Goal: Transaction & Acquisition: Purchase product/service

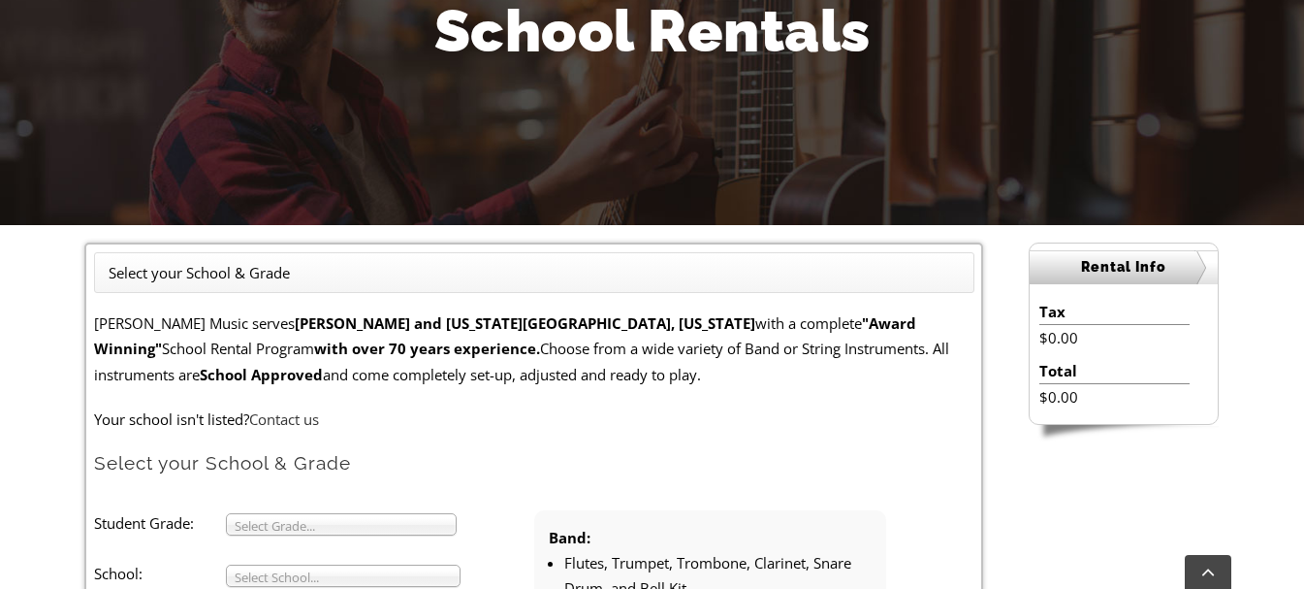
scroll to position [302, 0]
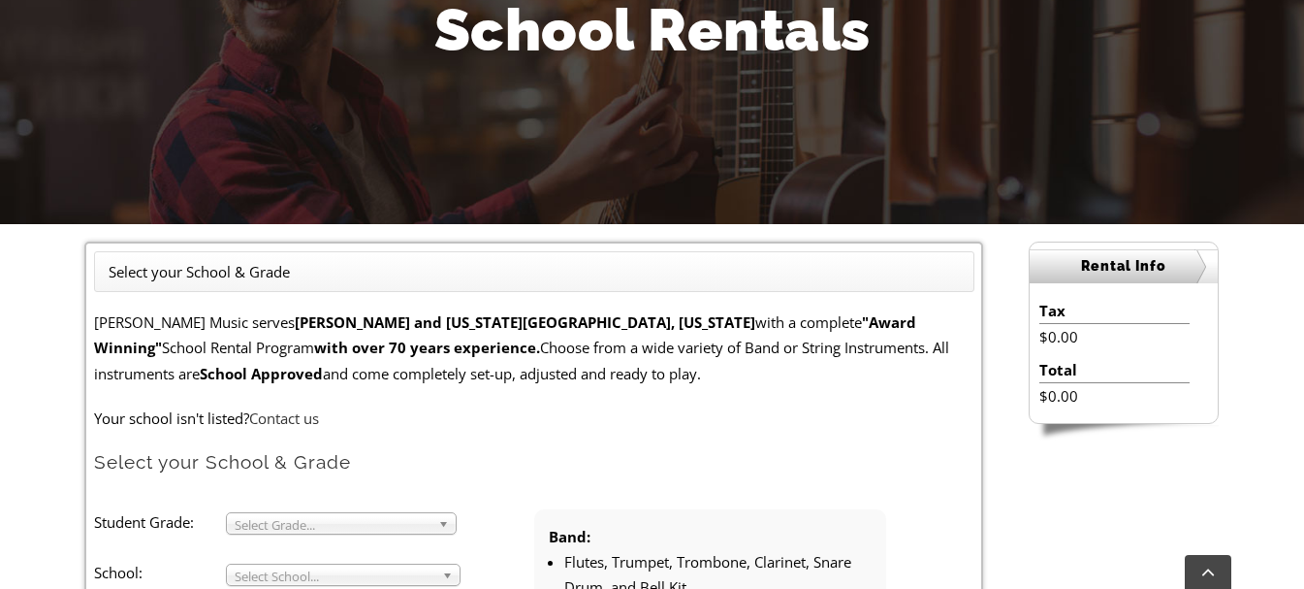
click at [305, 271] on ul "Select your School & Grade" at bounding box center [534, 271] width 880 height 41
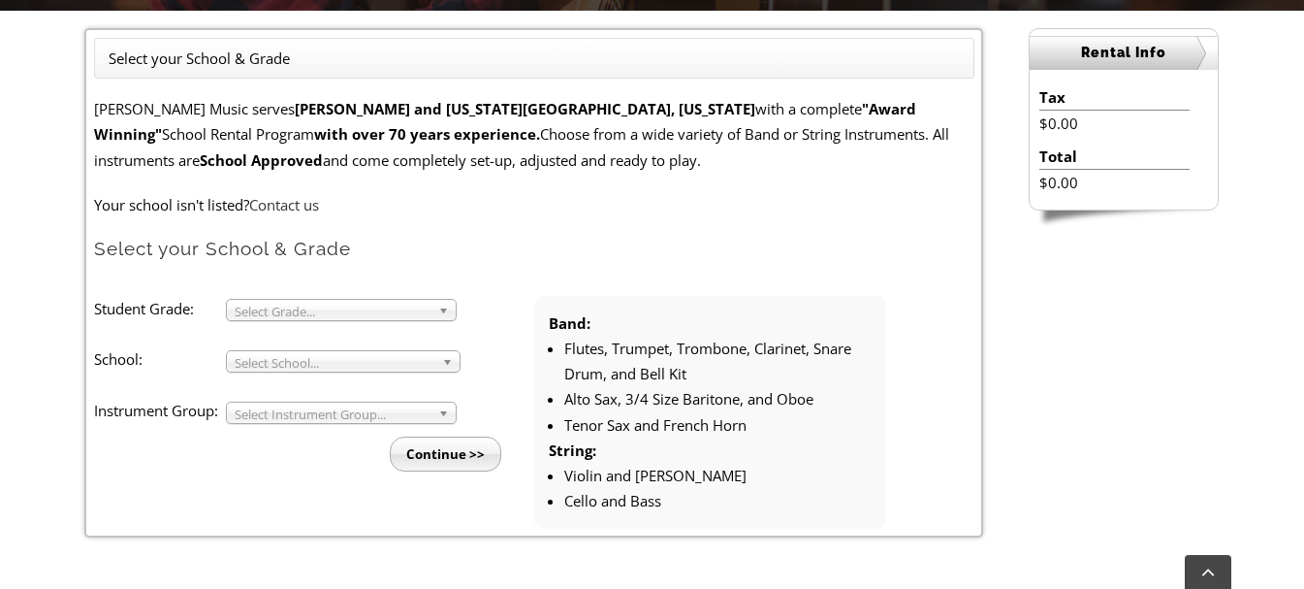
scroll to position [516, 0]
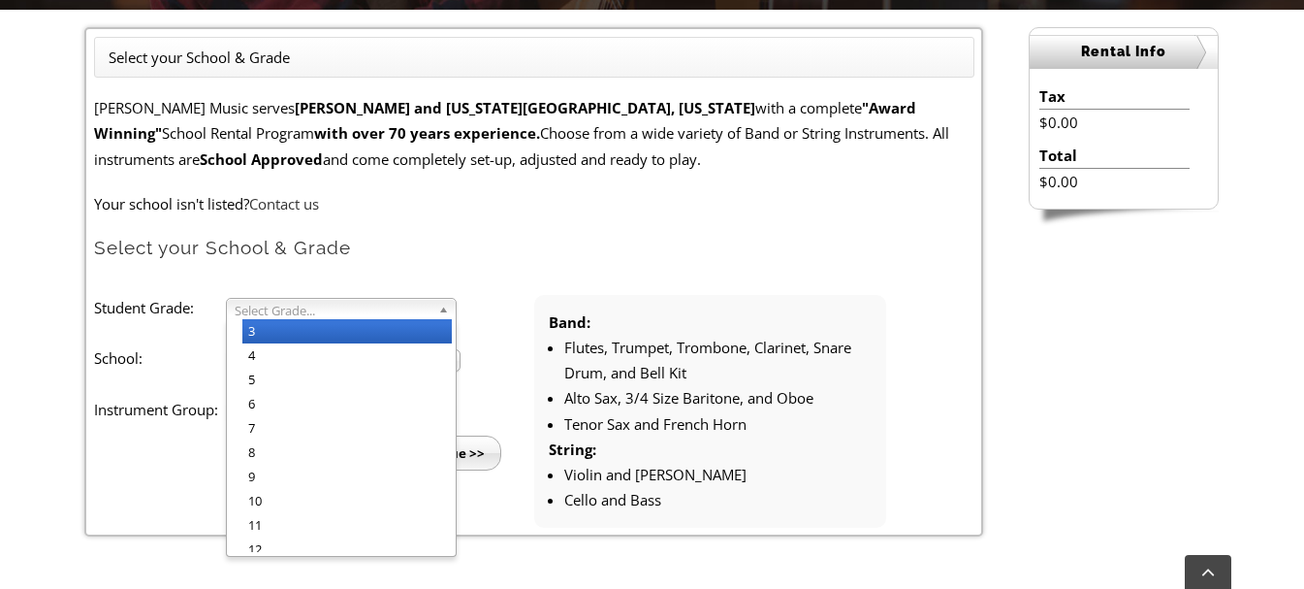
click at [284, 316] on span "Select Grade..." at bounding box center [333, 310] width 196 height 23
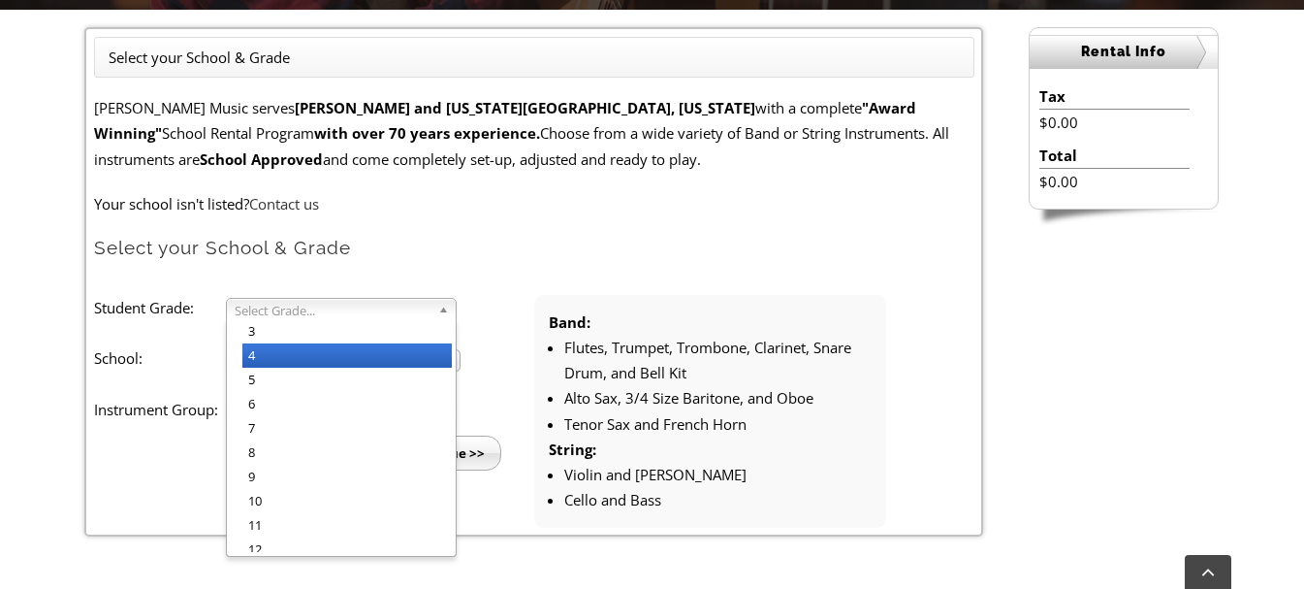
click at [277, 352] on li "4" at bounding box center [346, 355] width 209 height 24
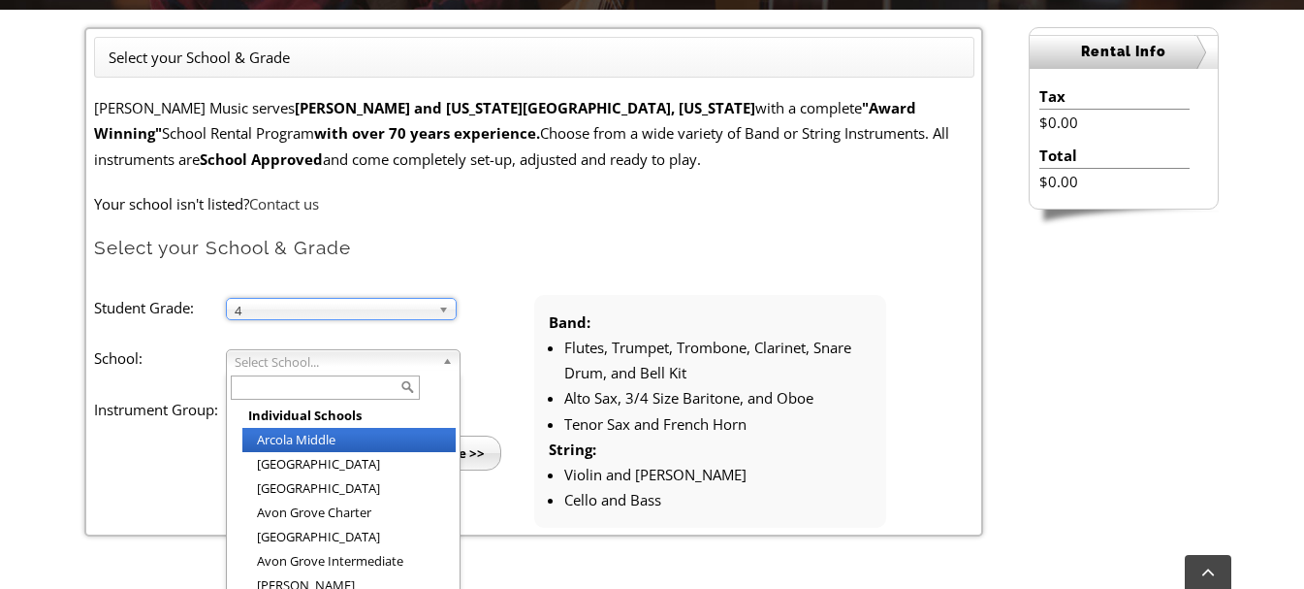
click at [276, 362] on span "Select School..." at bounding box center [335, 361] width 200 height 23
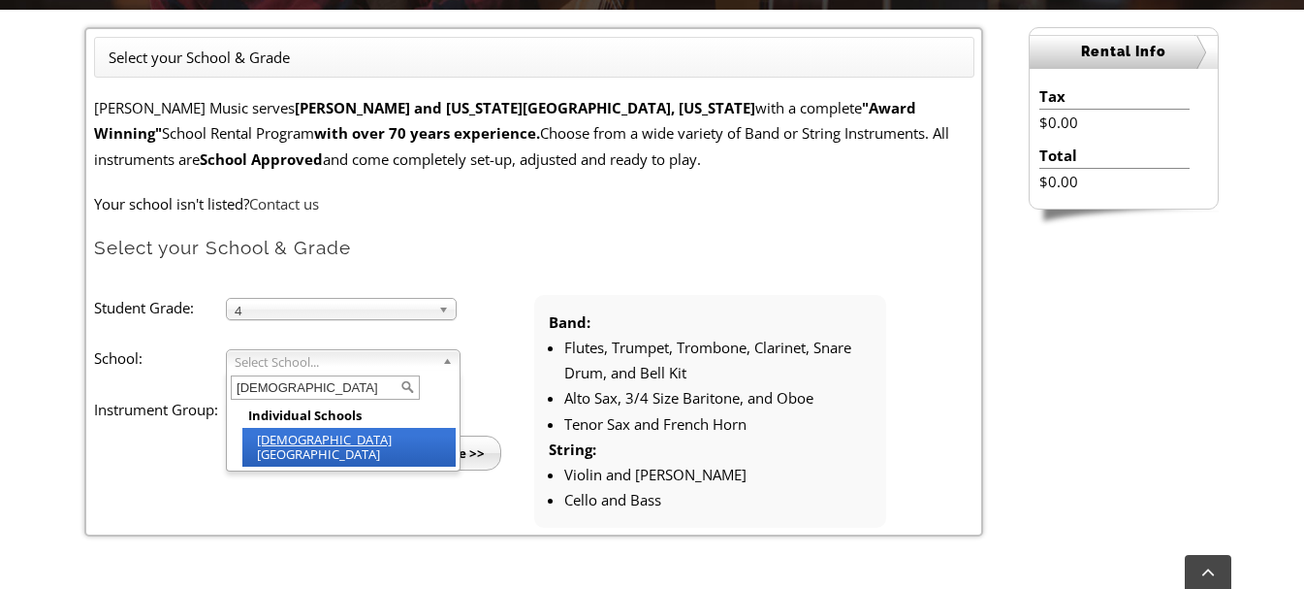
type input "Indian"
click at [296, 438] on li "Indian Lane Elementary" at bounding box center [348, 447] width 213 height 39
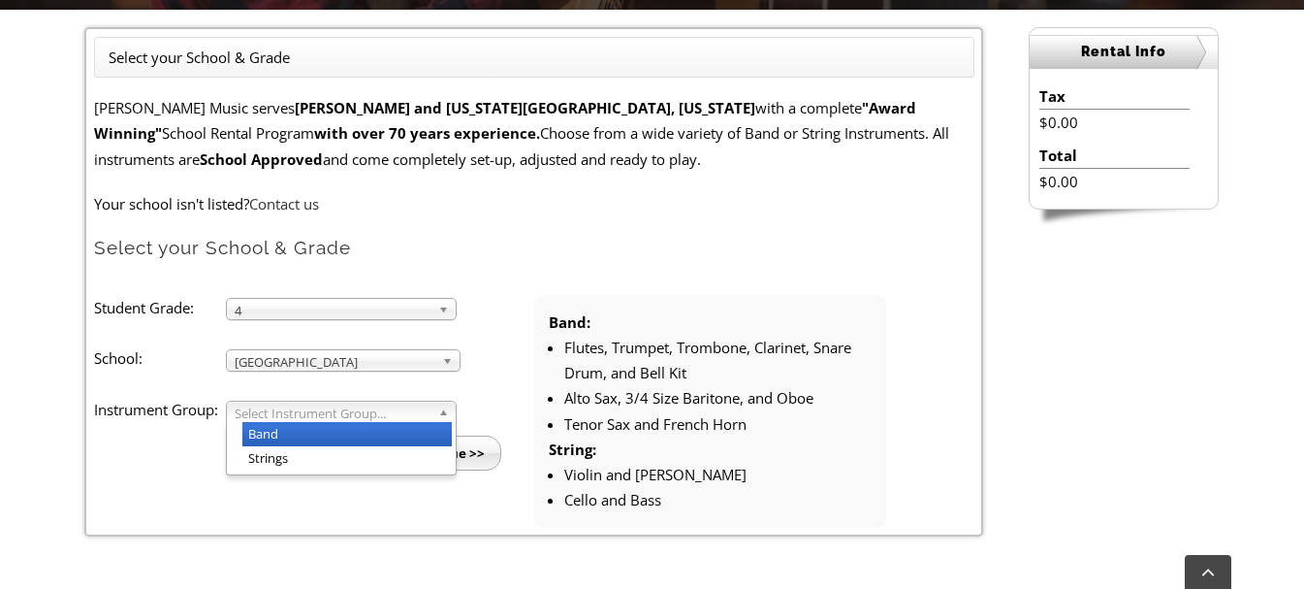
click at [286, 415] on span "Select Instrument Group..." at bounding box center [333, 412] width 196 height 23
click at [288, 425] on li "Band" at bounding box center [346, 434] width 209 height 24
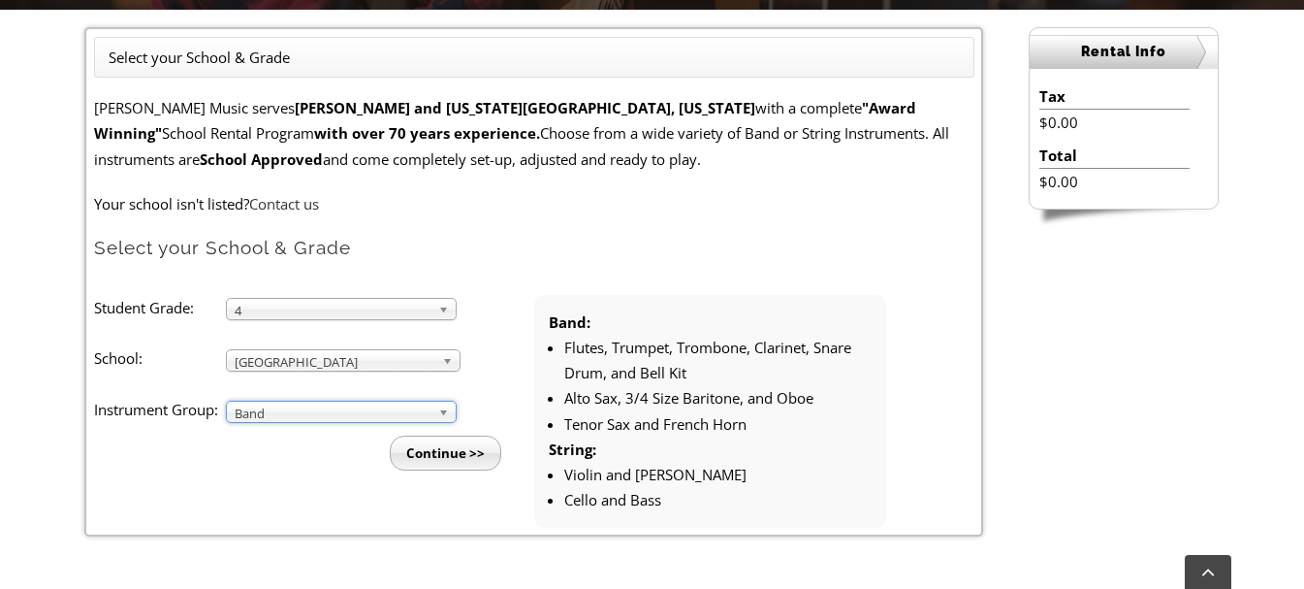
click at [440, 450] on input "Continue >>" at bounding box center [446, 452] width 112 height 35
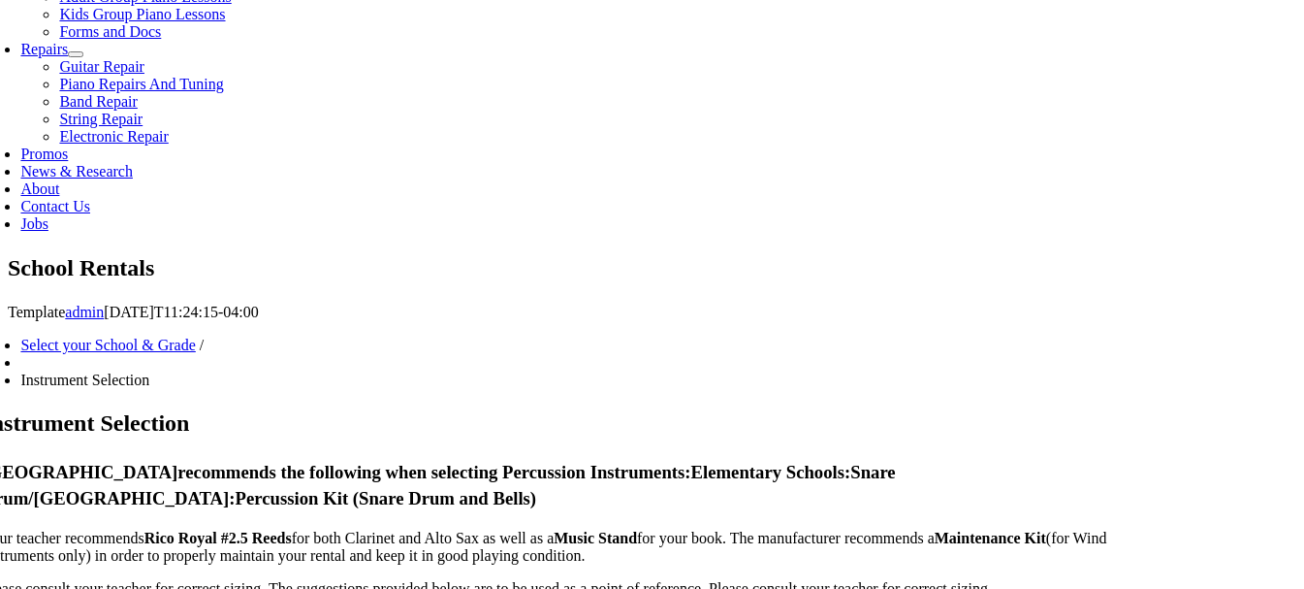
scroll to position [960, 0]
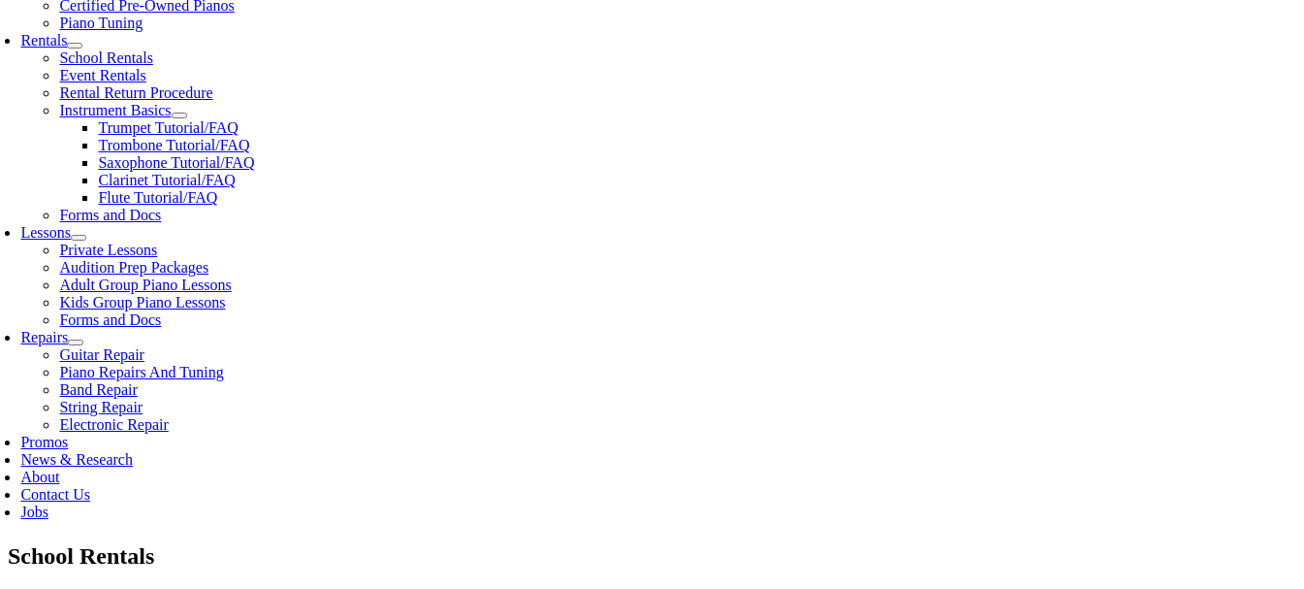
scroll to position [697, 0]
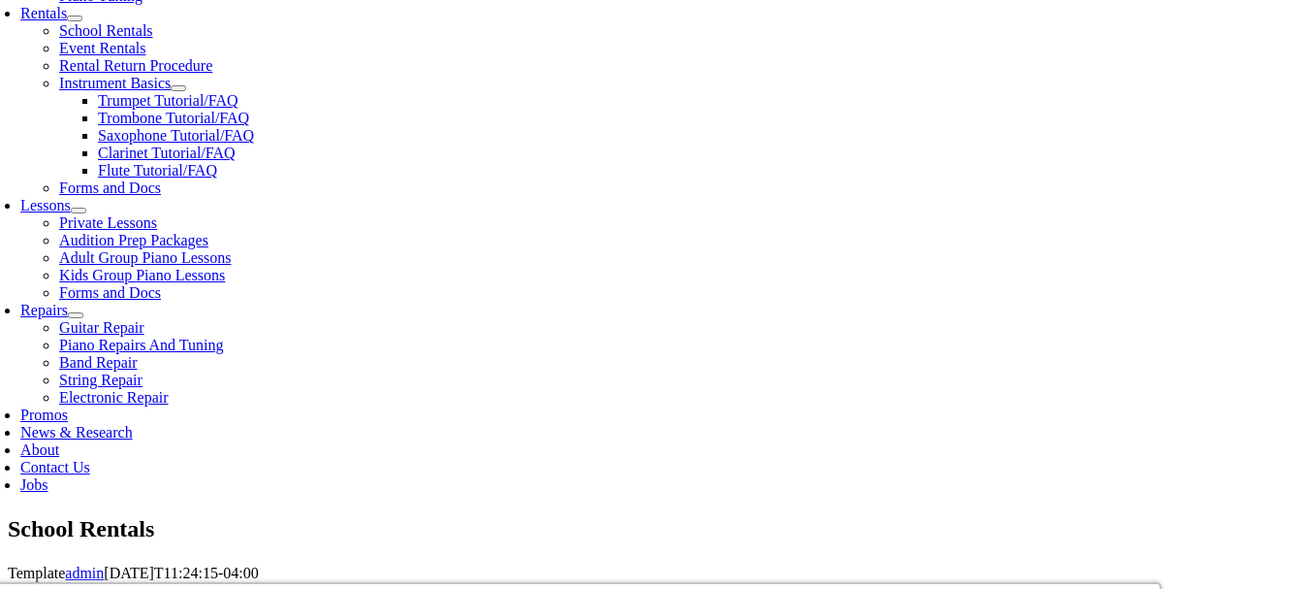
checkbox input"] "true"
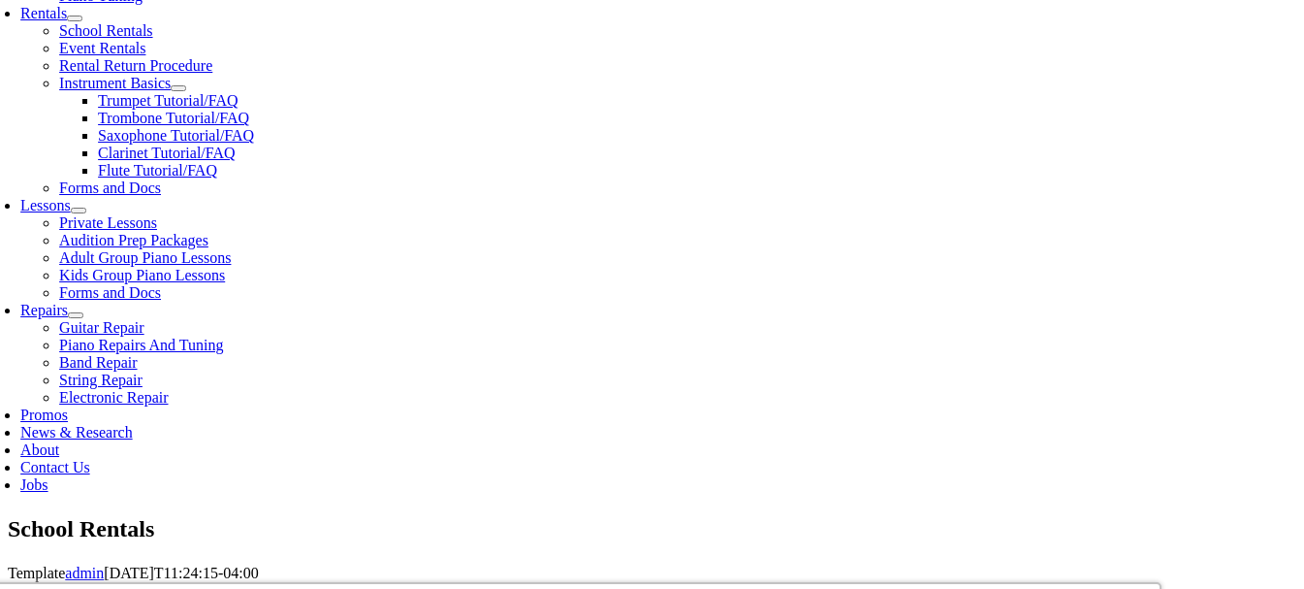
checkbox input"] "true"
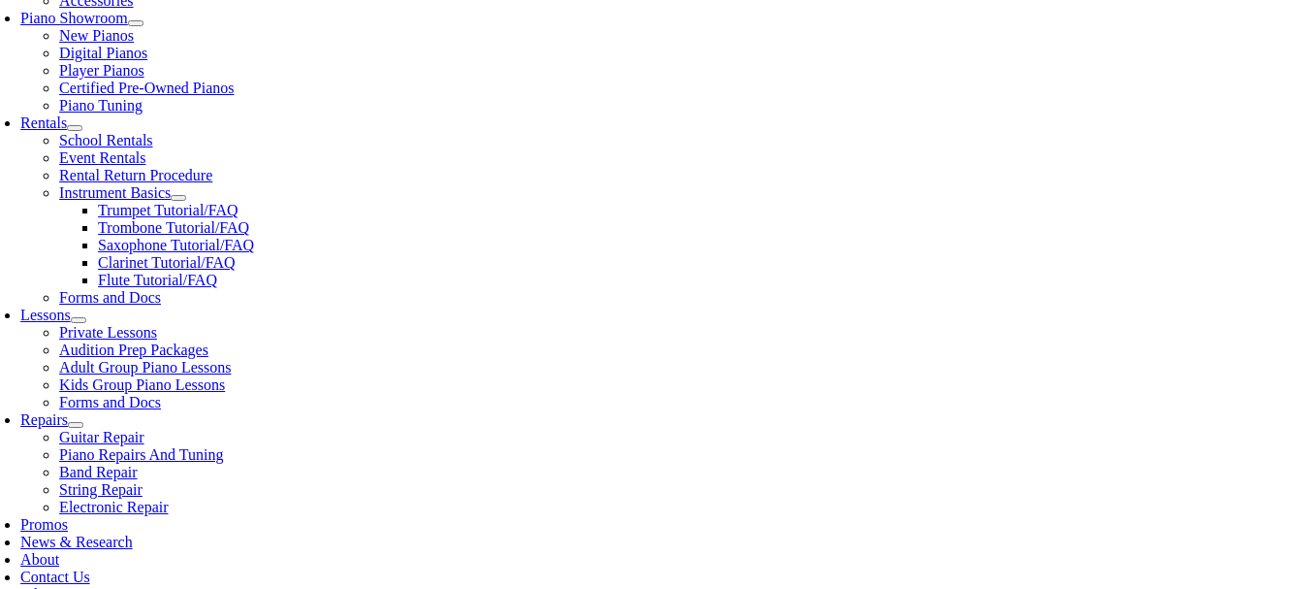
scroll to position [589, 0]
type input "1"
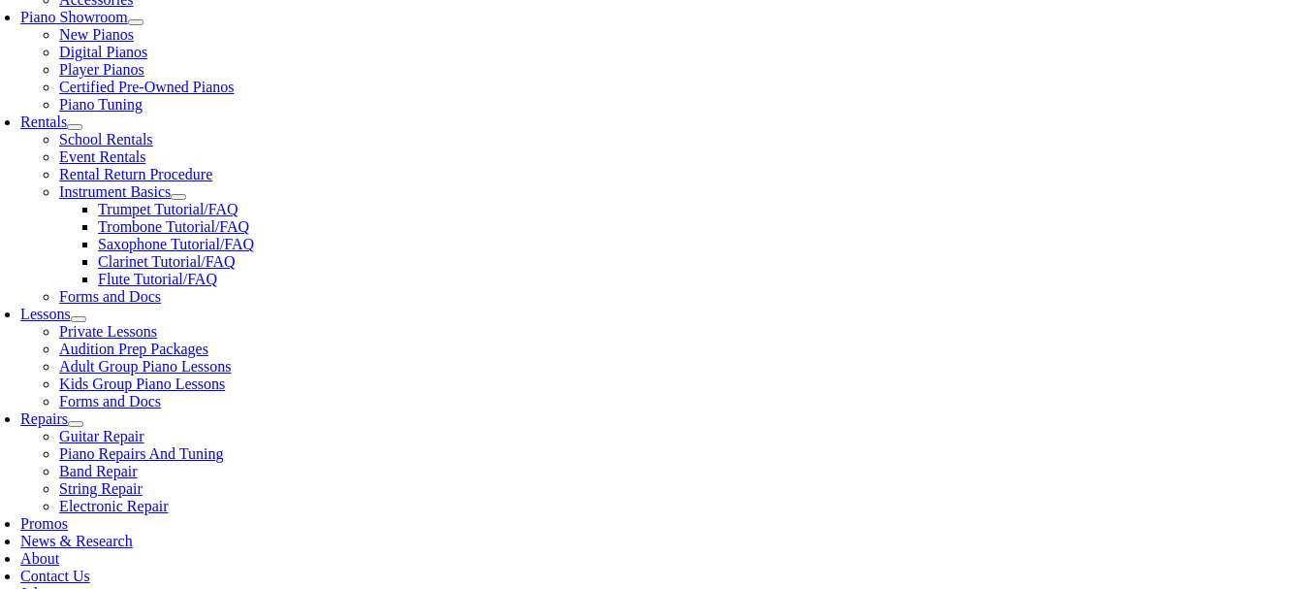
type input "Emma"
type input "Brennan"
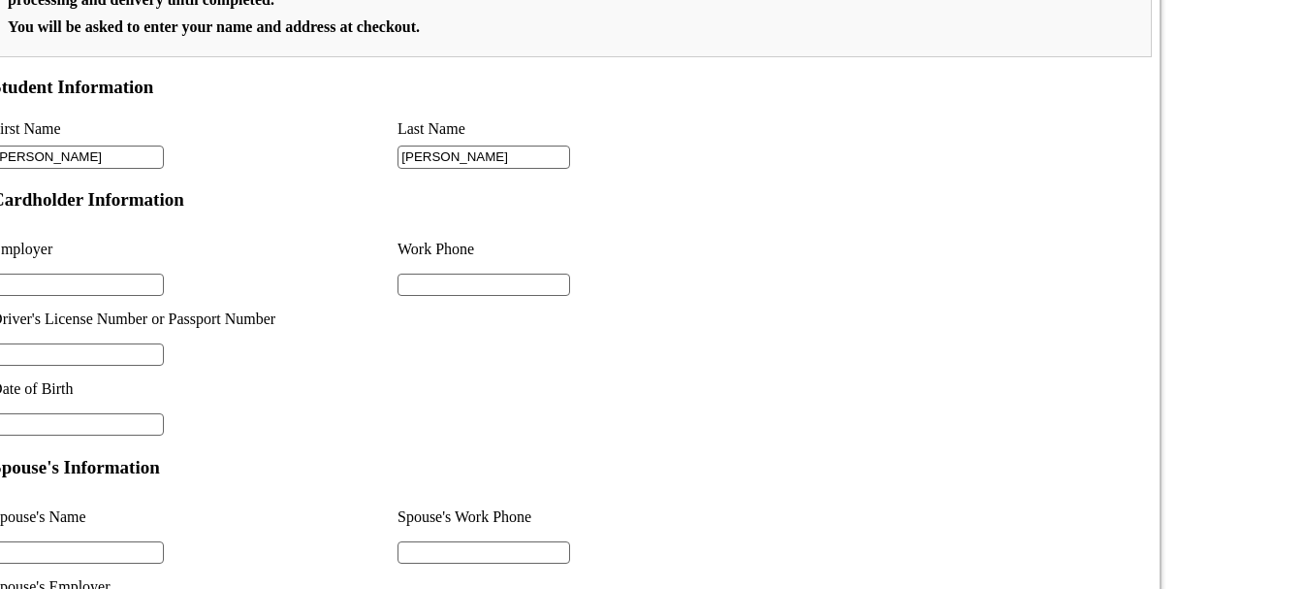
scroll to position [371, 0]
type input "2"
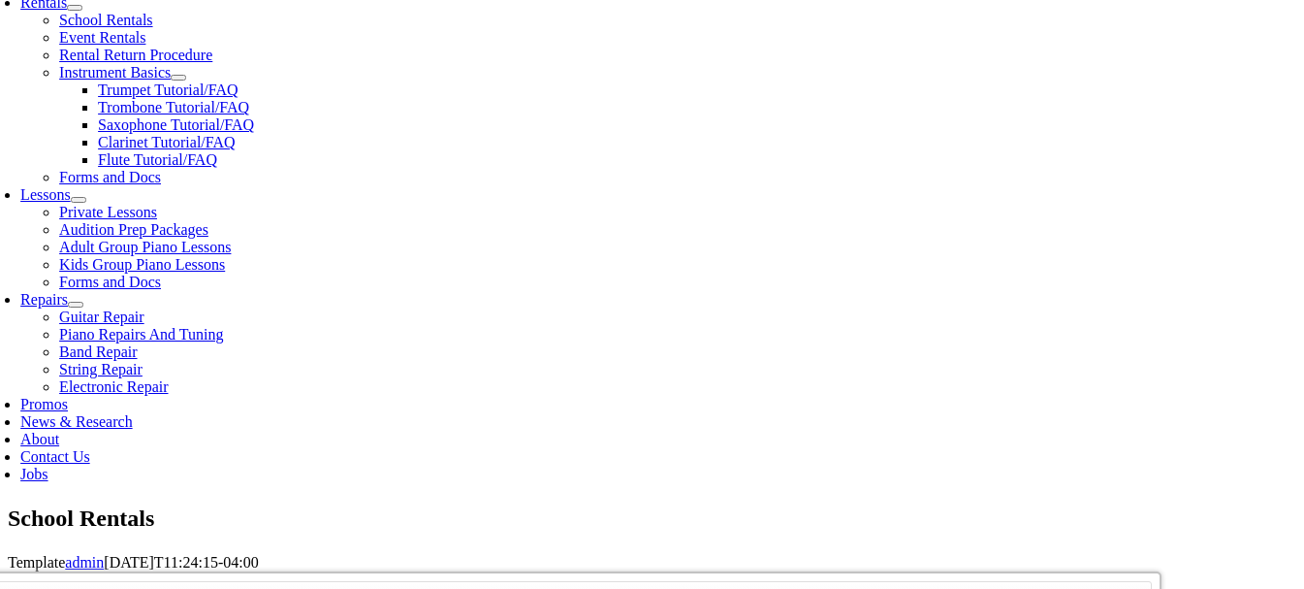
scroll to position [0, 8]
type input "Avon Grove School District"
type input "6103577671"
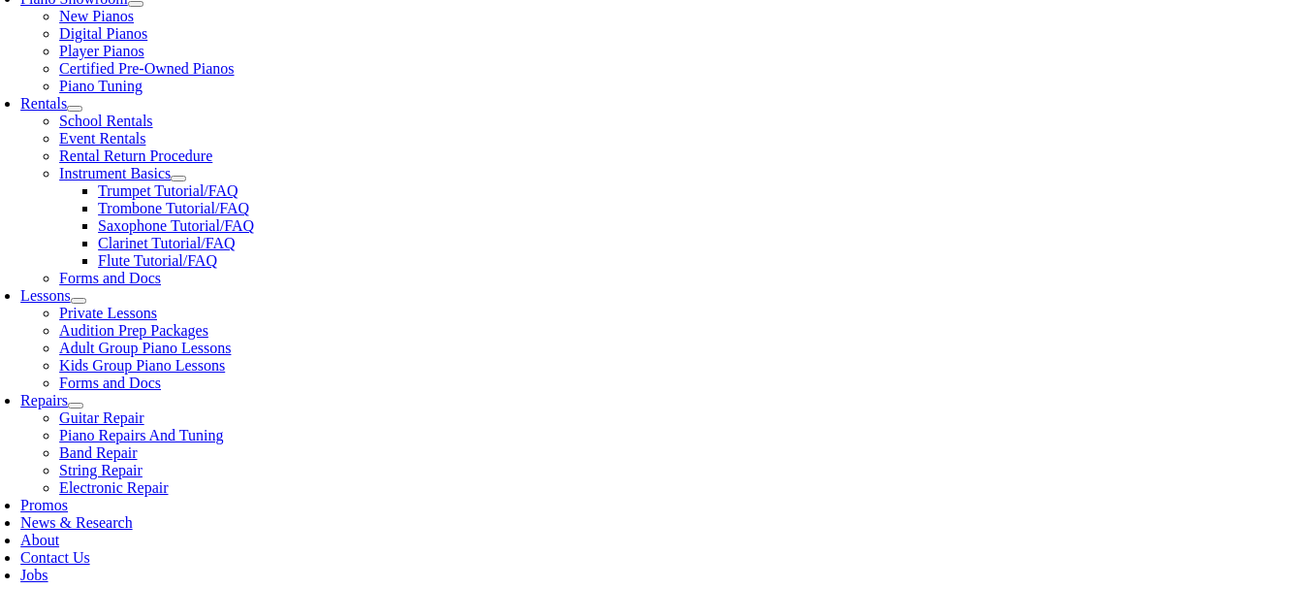
scroll to position [608, 0]
type input "26384796"
type input "03/21/1983"
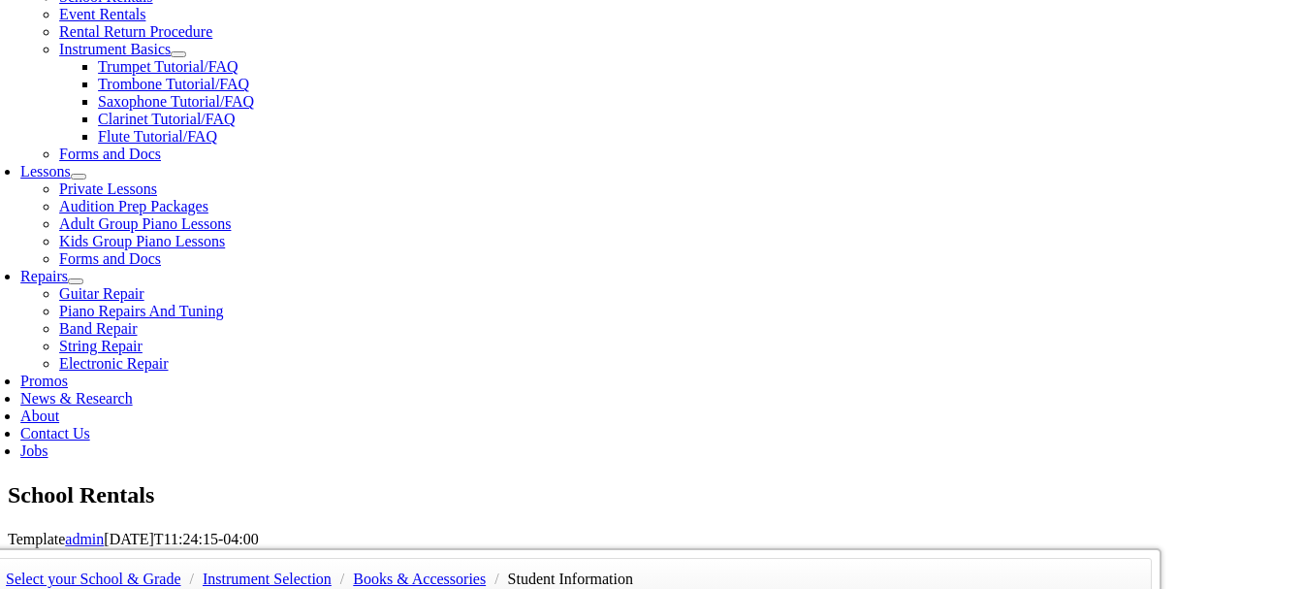
scroll to position [732, 0]
type input "Jason Brennan"
type input "6104050457"
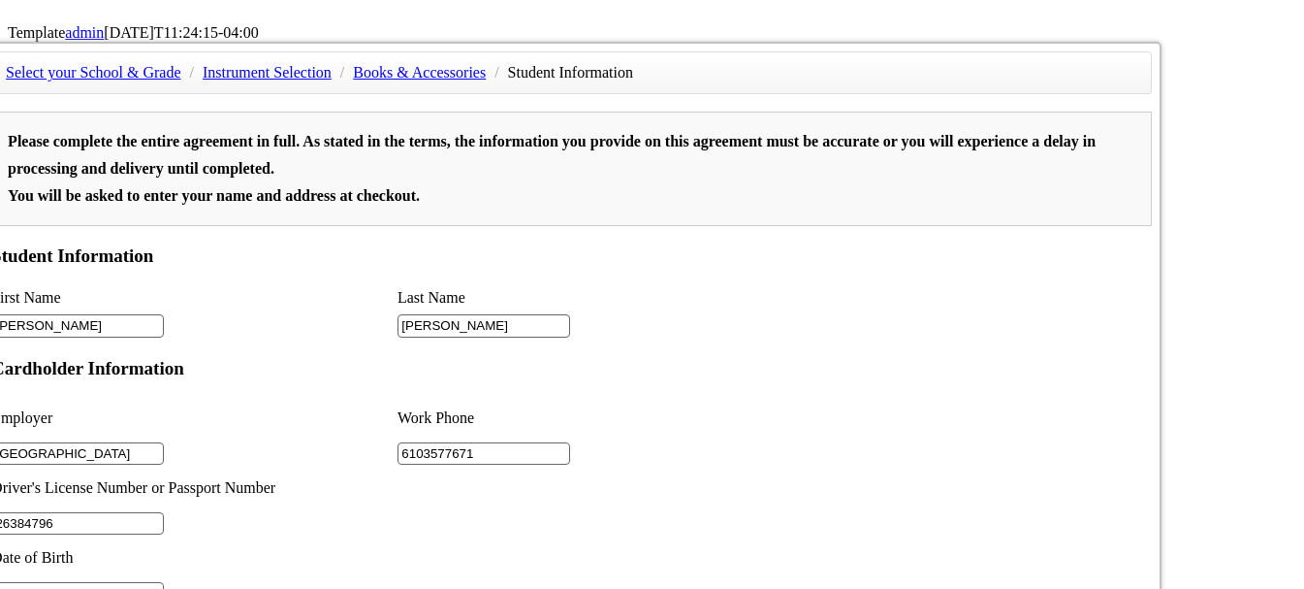
scroll to position [1238, 0]
type input "Servpro"
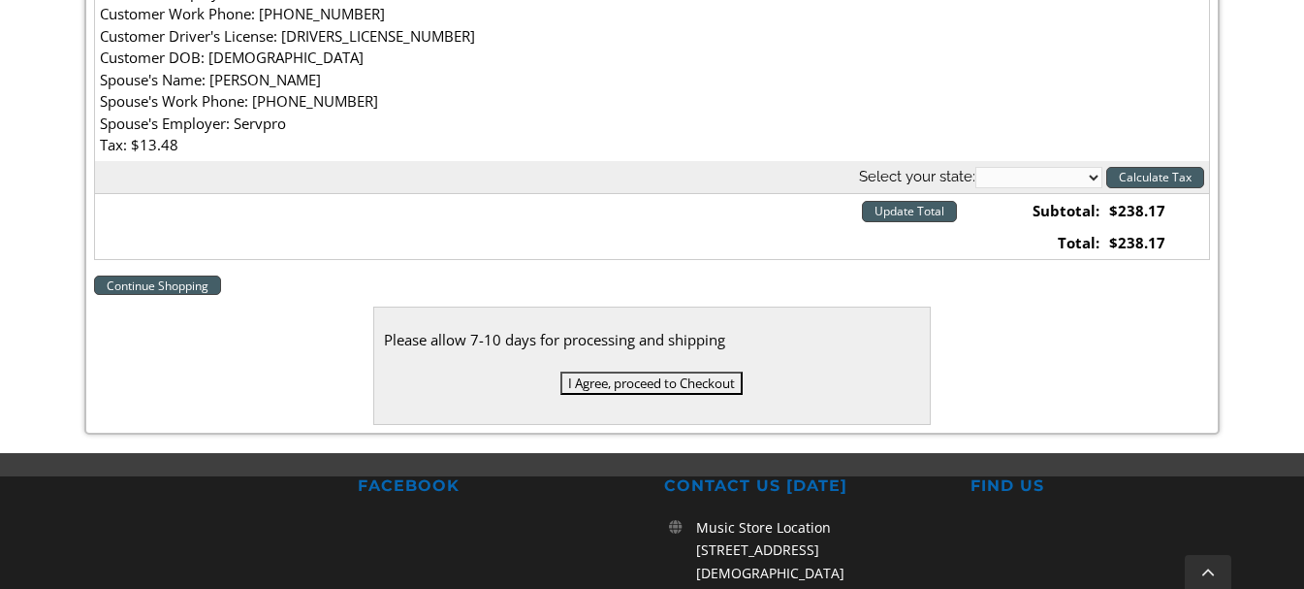
scroll to position [843, 0]
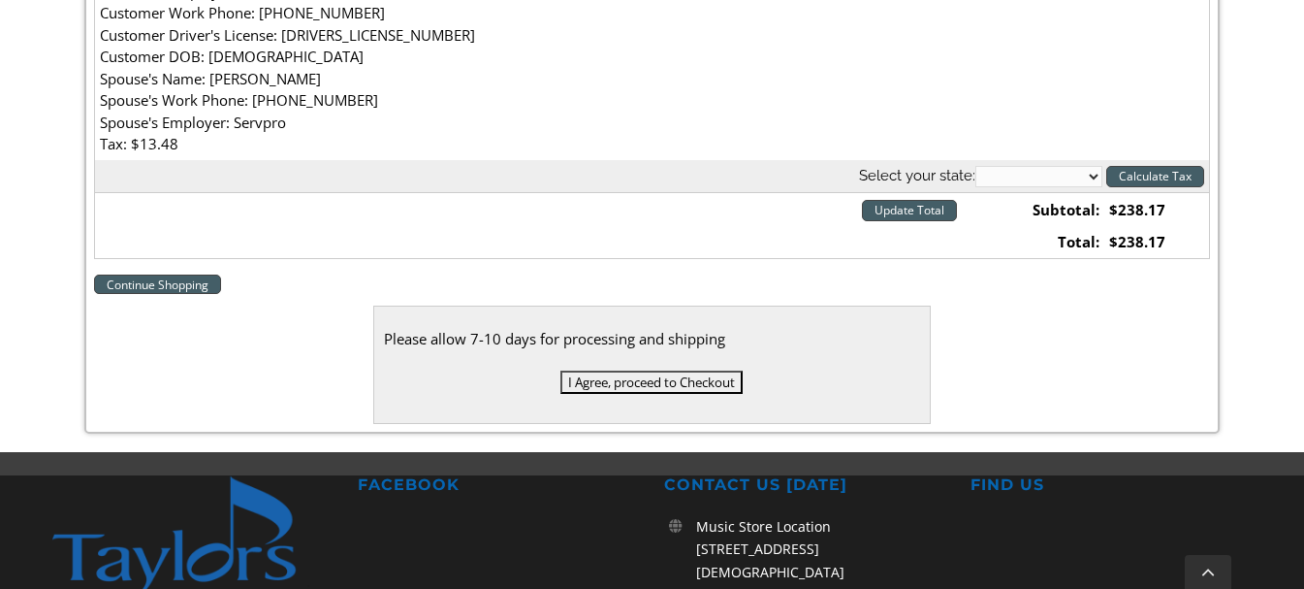
click at [628, 389] on input "I Agree, proceed to Checkout" at bounding box center [651, 381] width 182 height 23
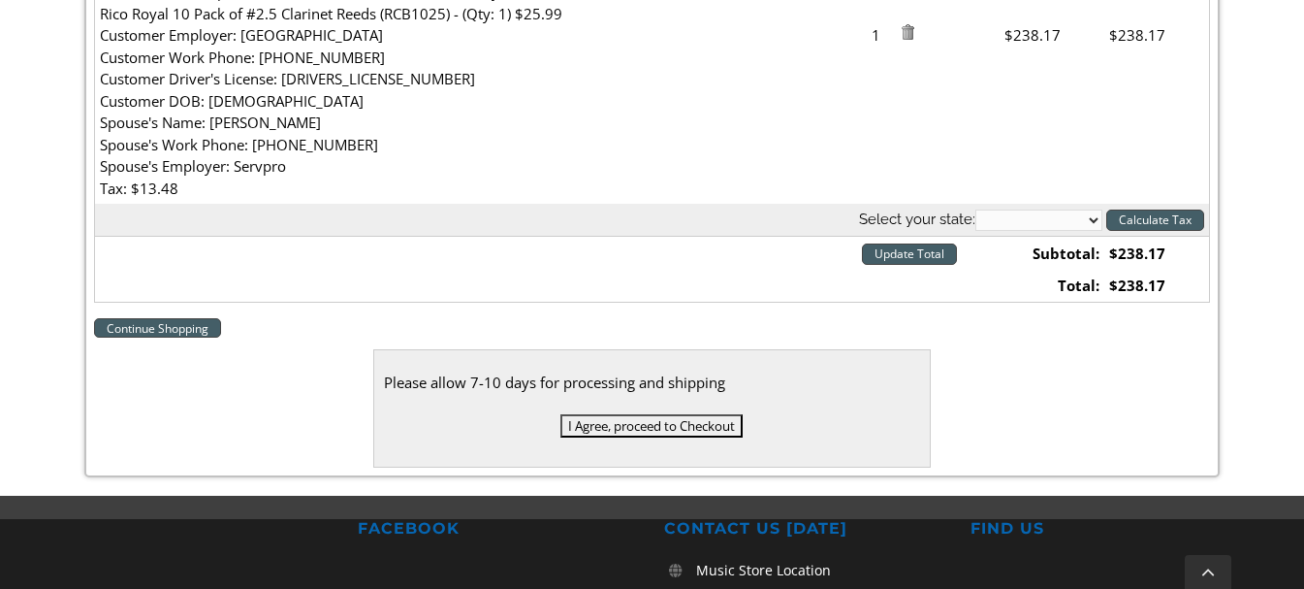
scroll to position [883, 0]
click at [1041, 223] on select "Alabama Alaska Arizona Arkansas California Colorado Connecticut Delaware D. C. …" at bounding box center [1038, 218] width 127 height 21
select select "PA"
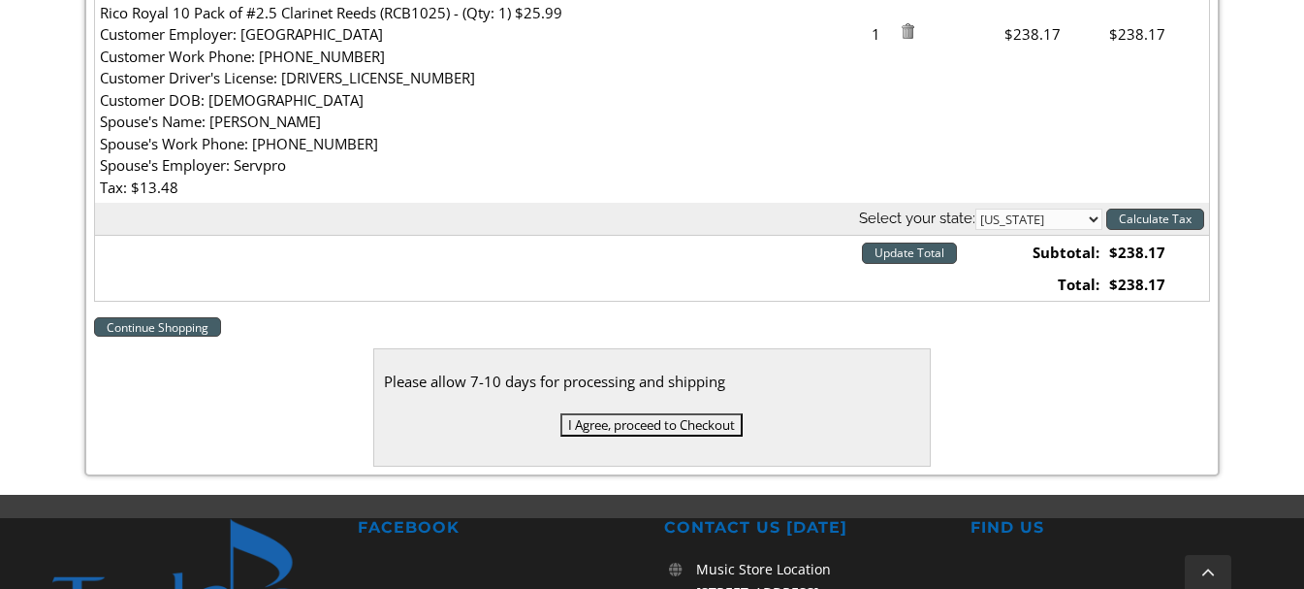
click at [975, 208] on select "Alabama Alaska Arizona Arkansas California Colorado Connecticut Delaware D. C. …" at bounding box center [1038, 218] width 127 height 21
click at [1138, 221] on input "Calculate Tax" at bounding box center [1155, 218] width 98 height 21
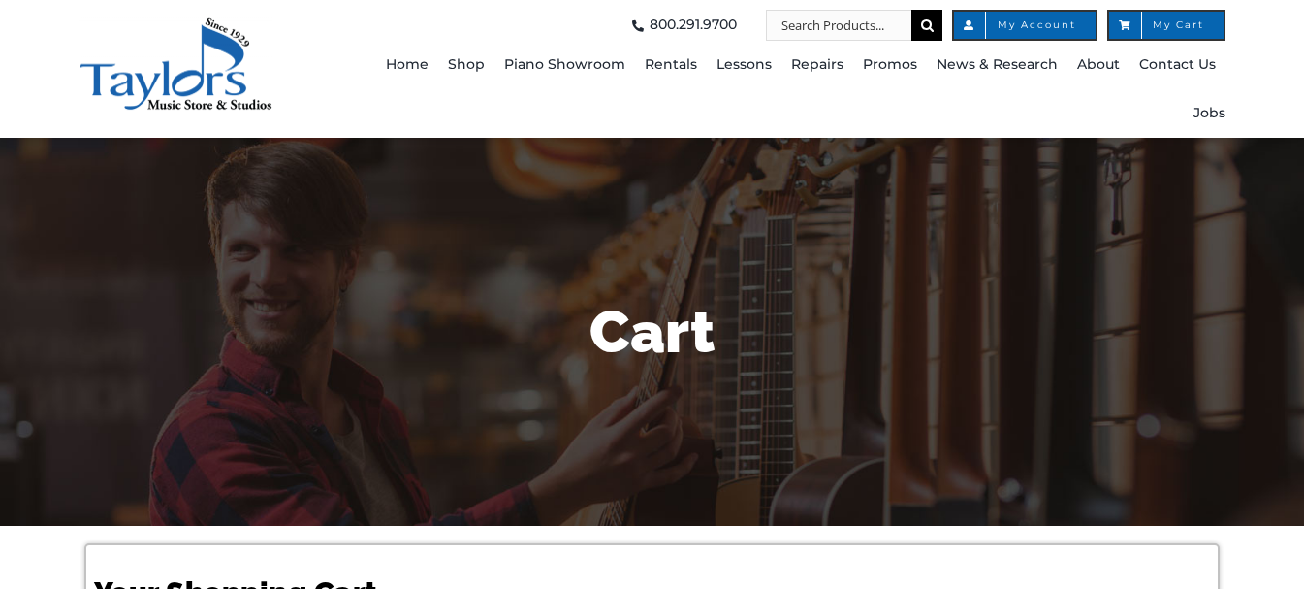
select select "PA"
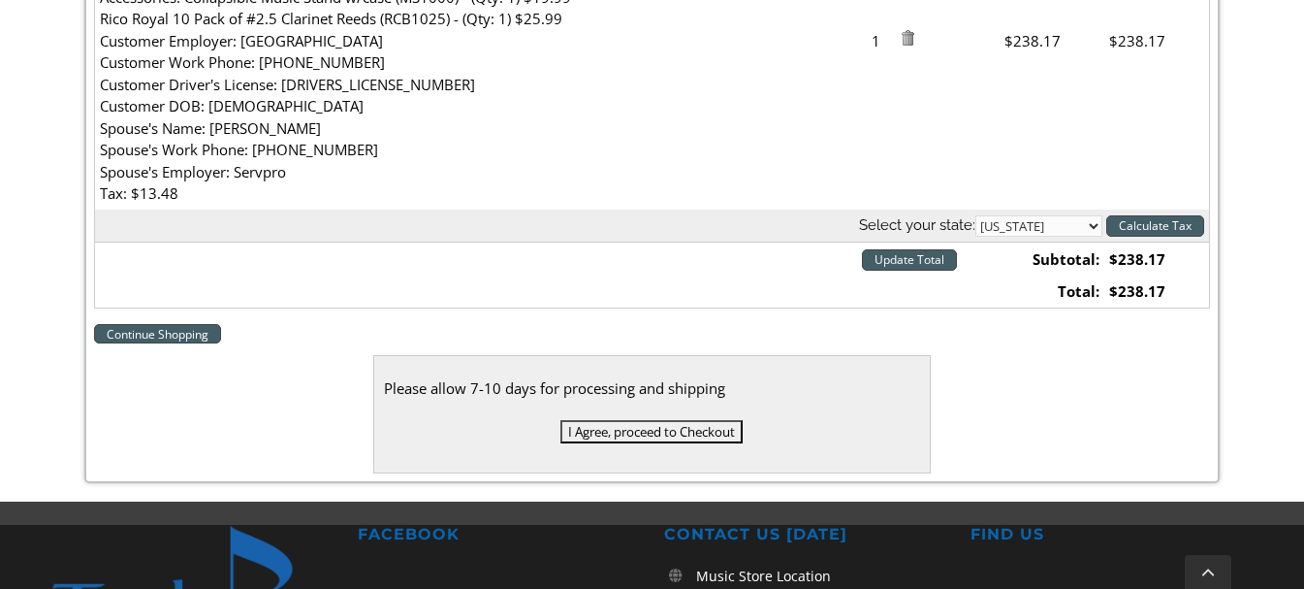
scroll to position [877, 0]
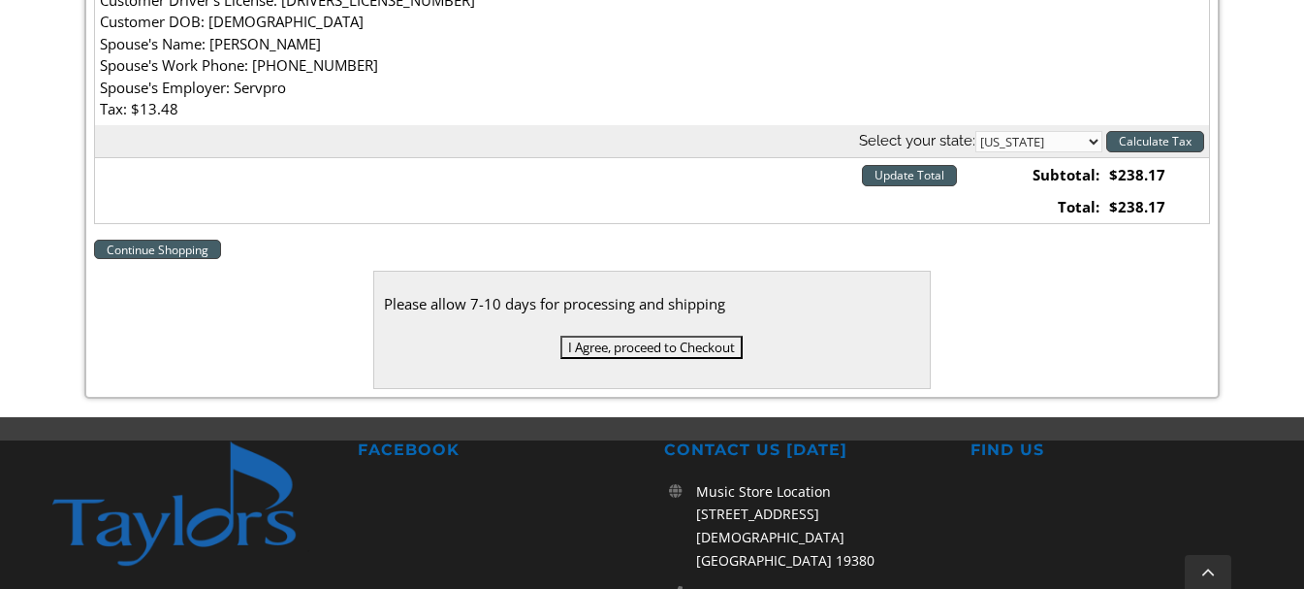
click at [694, 348] on input "I Agree, proceed to Checkout" at bounding box center [651, 346] width 182 height 23
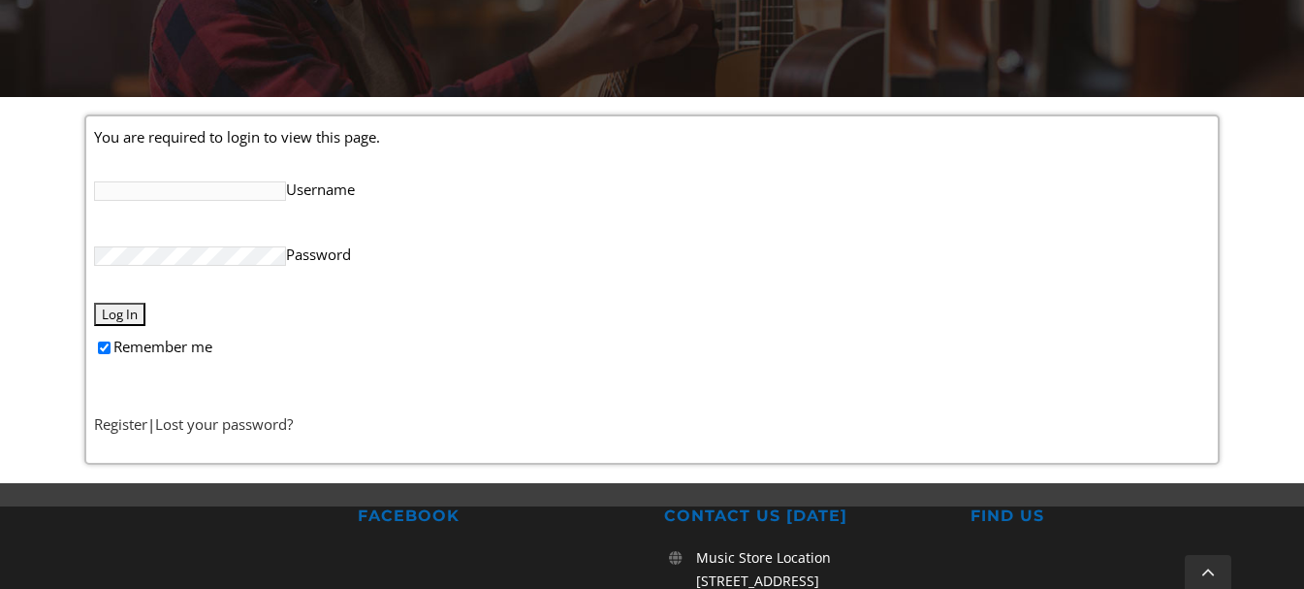
scroll to position [430, 0]
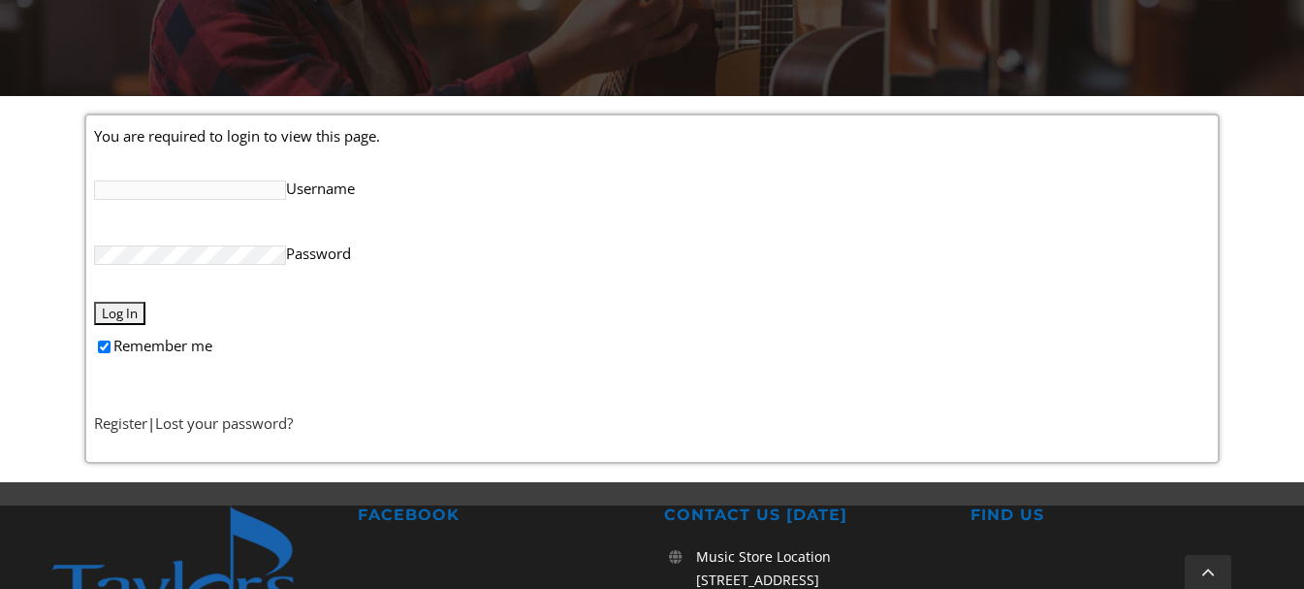
click at [212, 187] on input "Username" at bounding box center [190, 189] width 192 height 19
type input "daniellebrenn"
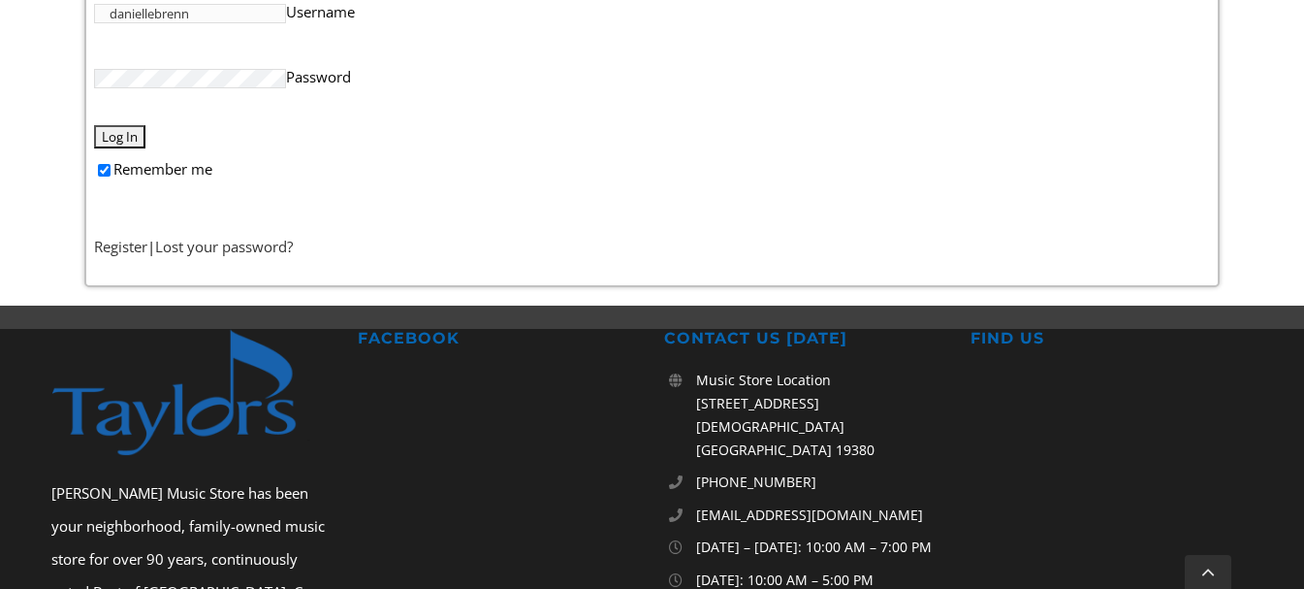
scroll to position [607, 0]
click at [121, 141] on input "Log In" at bounding box center [119, 135] width 51 height 23
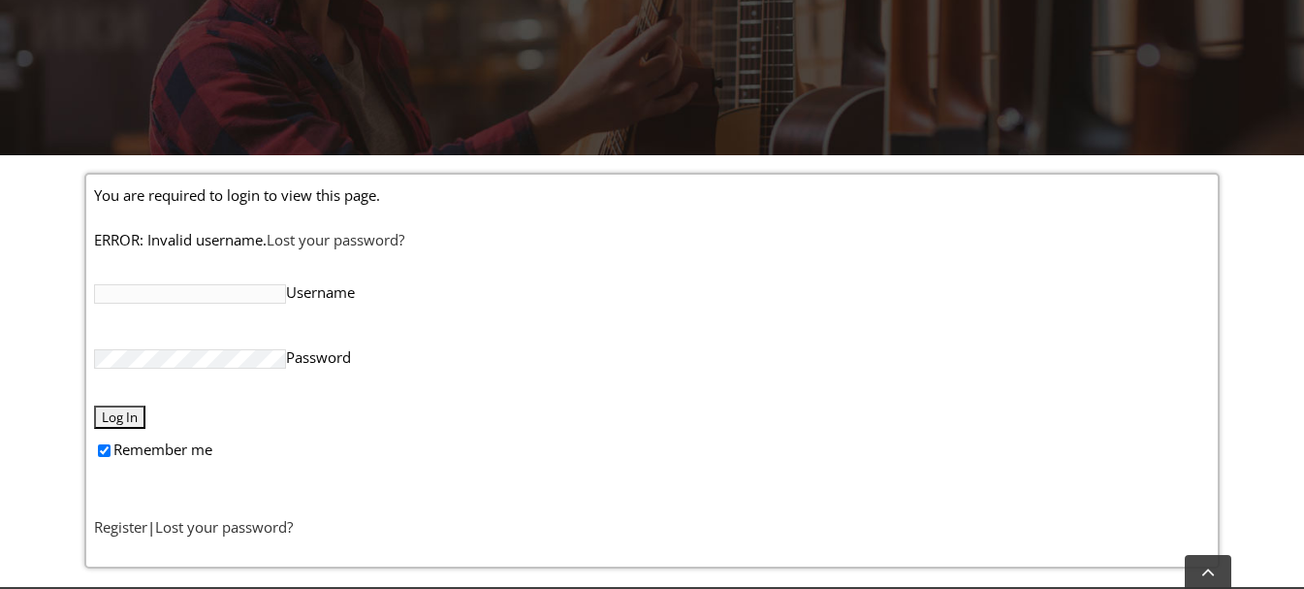
scroll to position [377, 0]
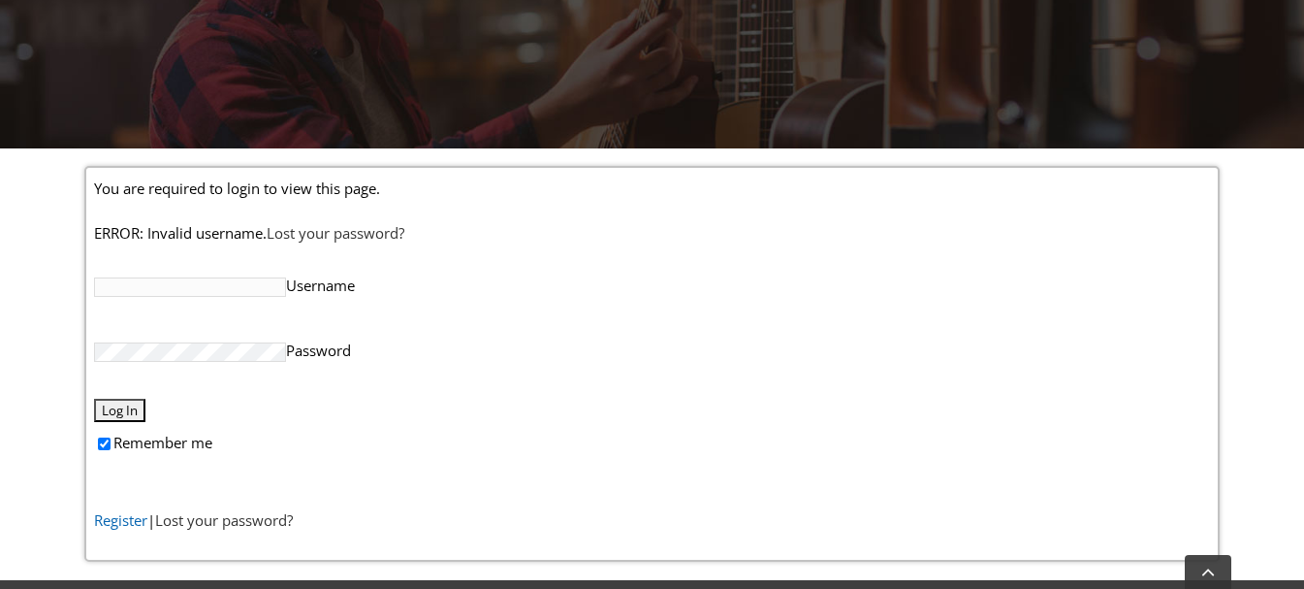
click at [115, 520] on link "Register" at bounding box center [120, 519] width 53 height 19
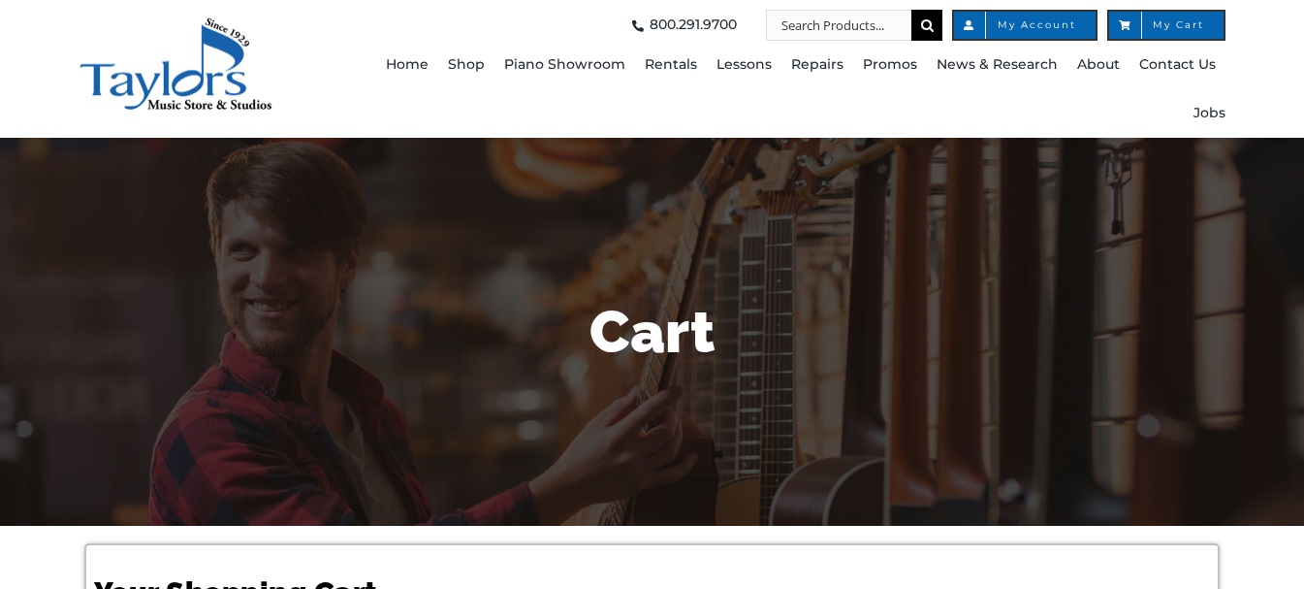
select select "PA"
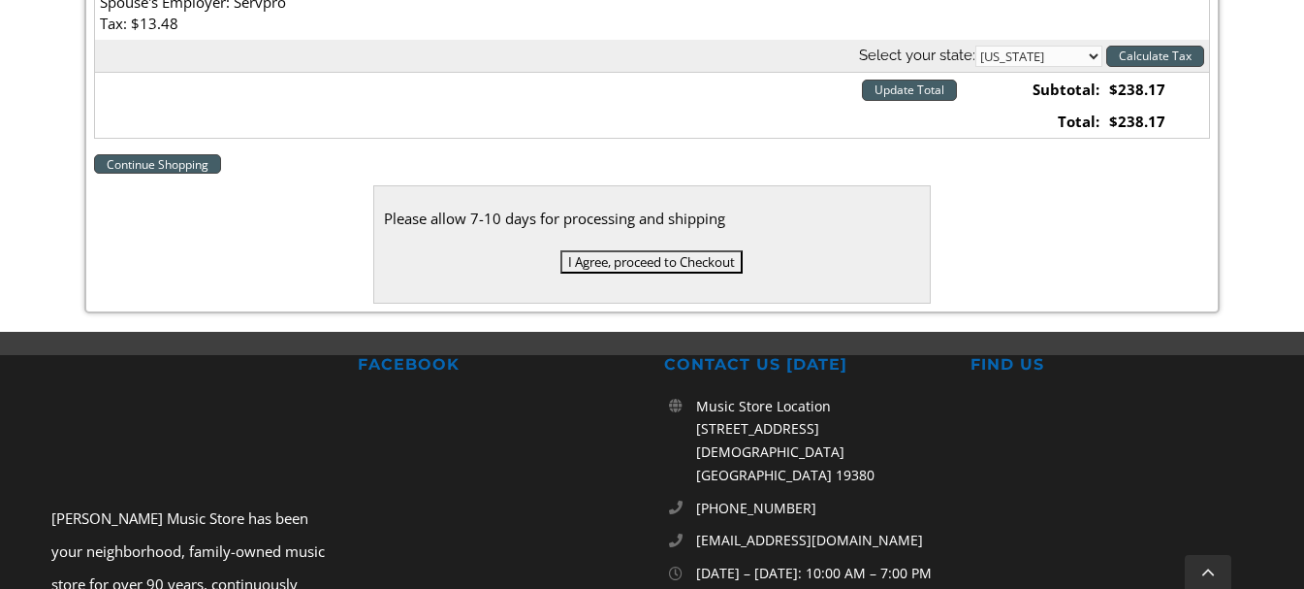
scroll to position [964, 0]
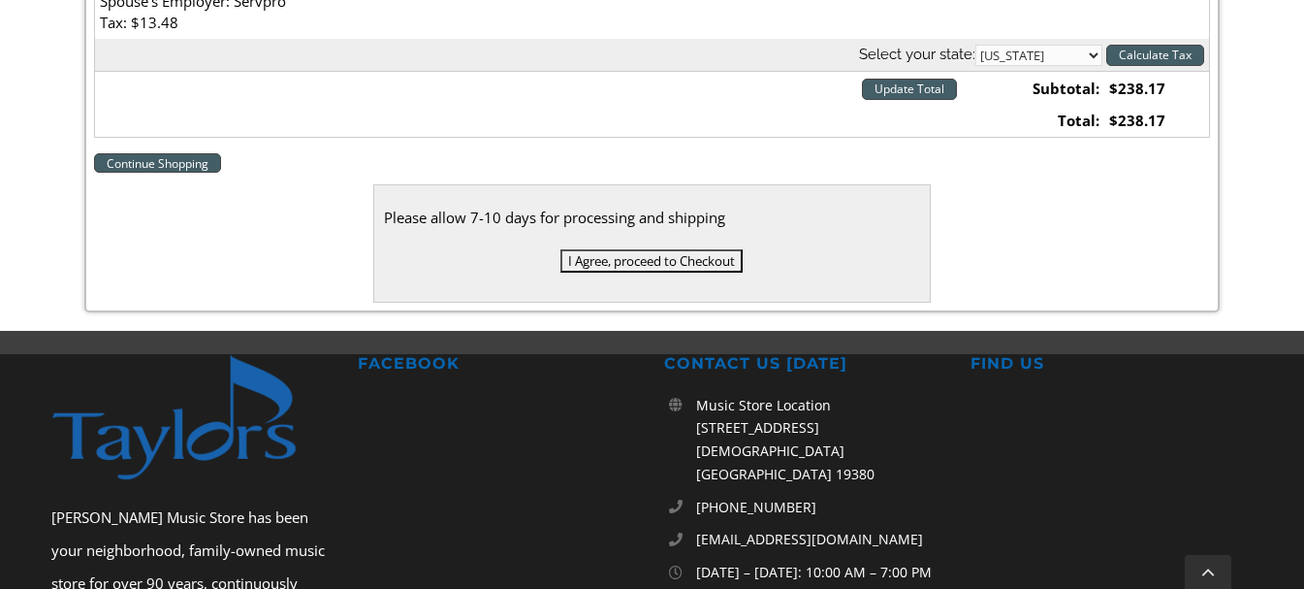
click at [605, 268] on input "I Agree, proceed to Checkout" at bounding box center [651, 260] width 182 height 23
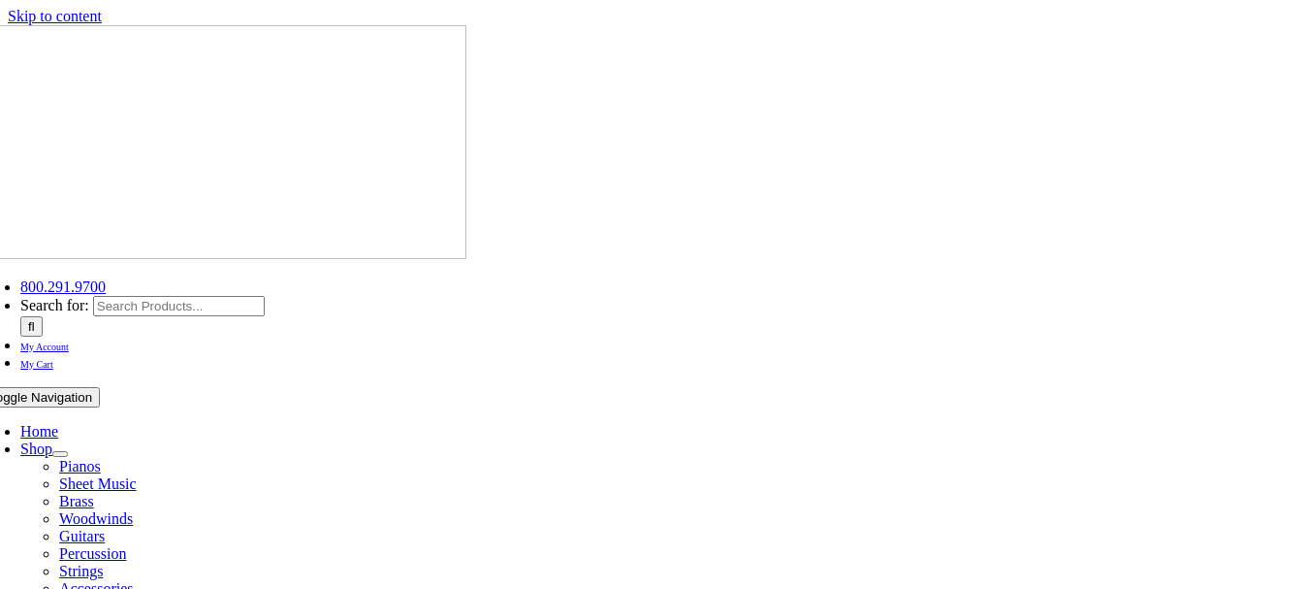
select select
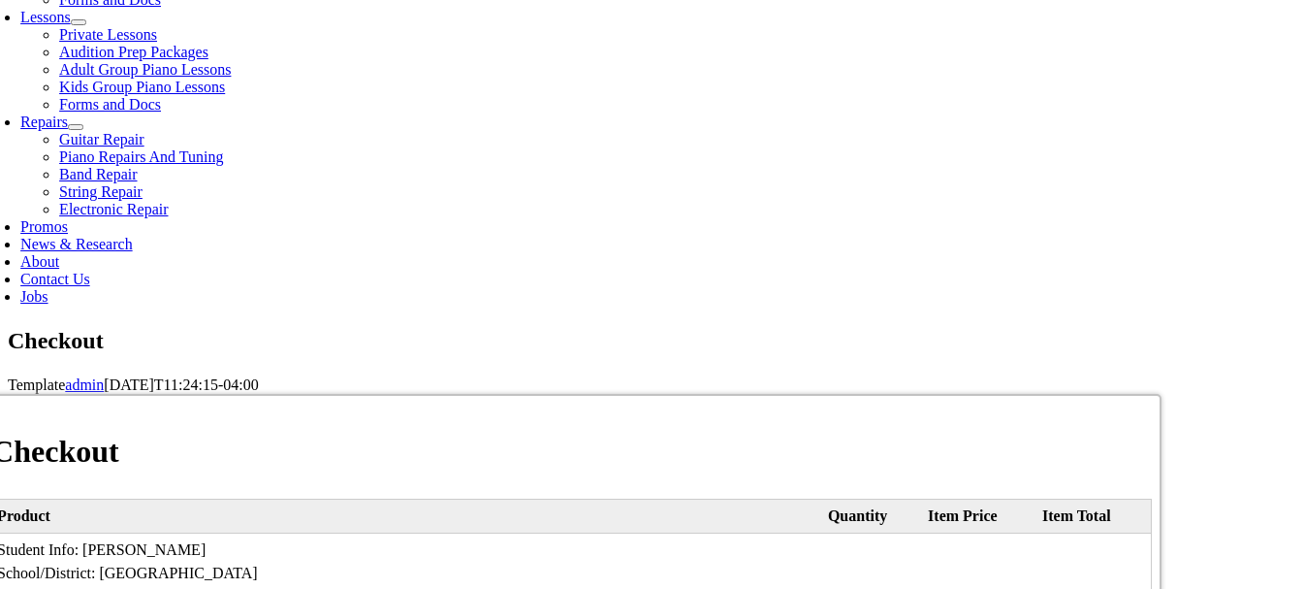
scroll to position [953, 0]
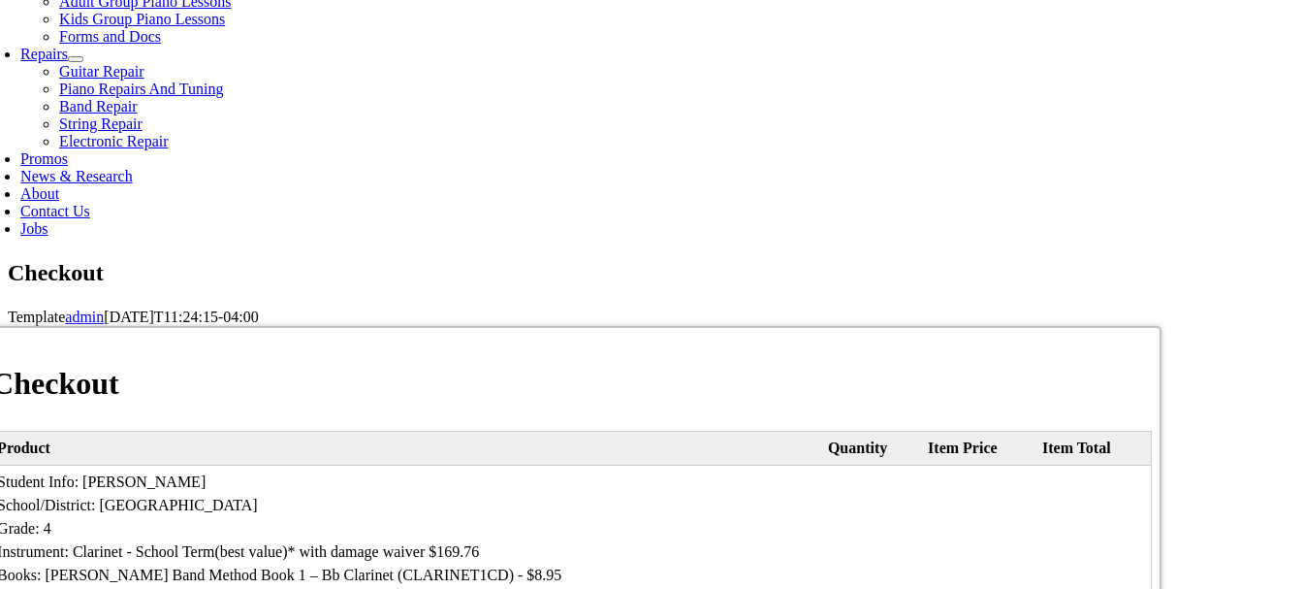
type input "[PERSON_NAME]"
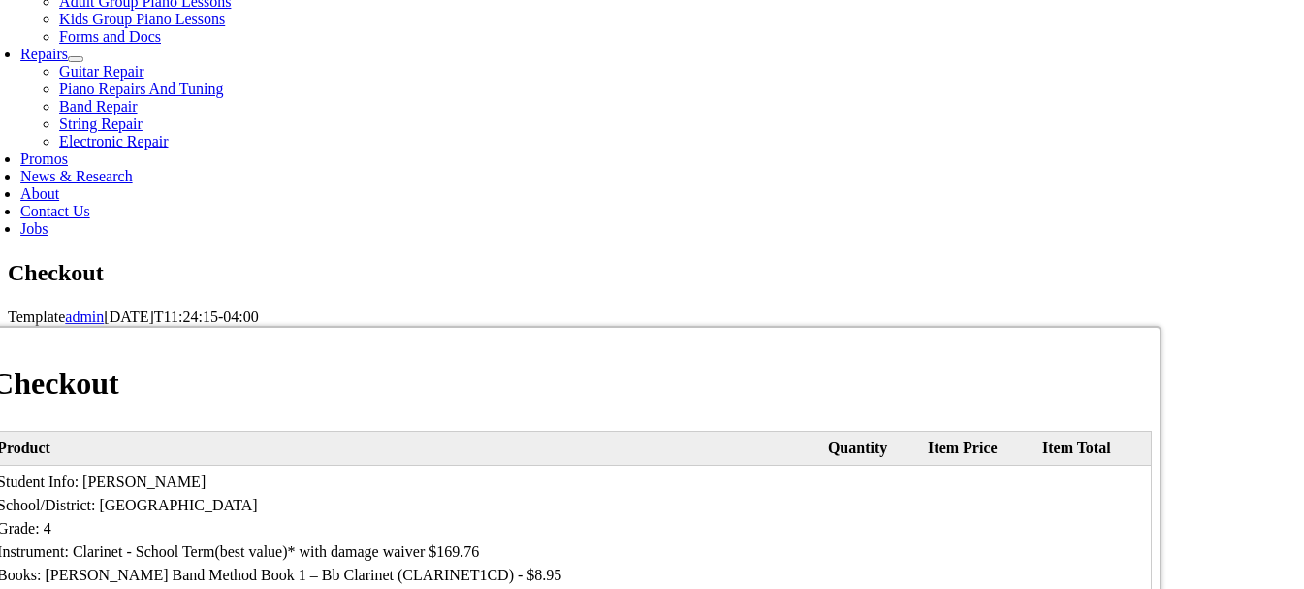
type input "[STREET_ADDRESS]"
type input "Media"
select select "PA"
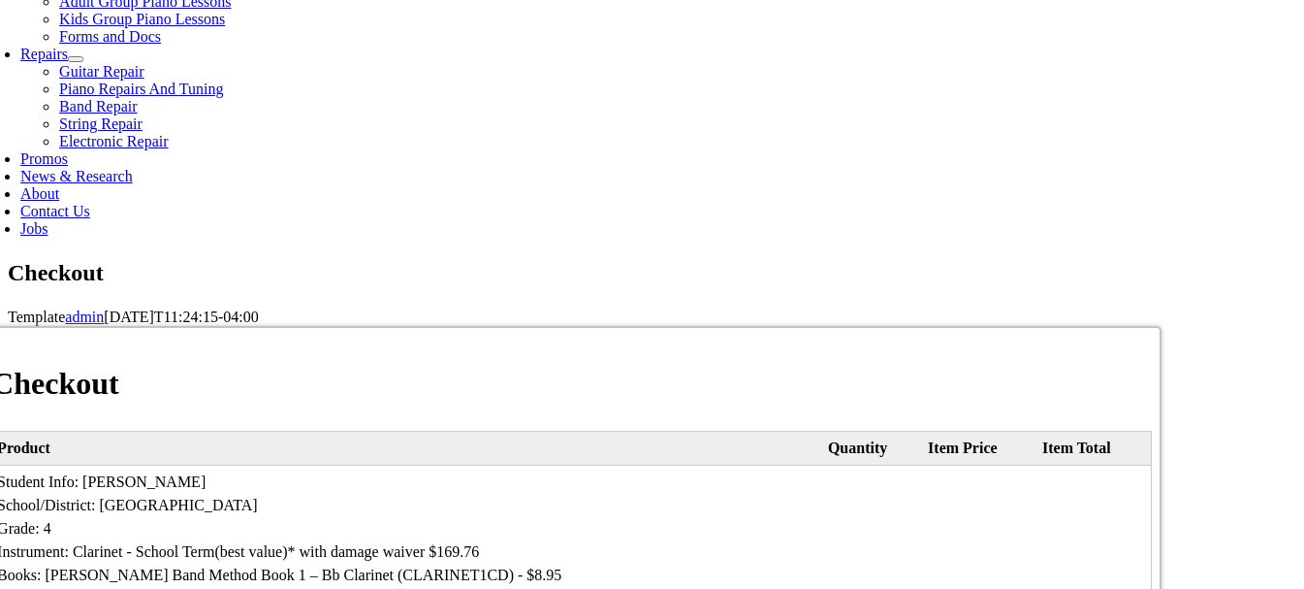
type input "19063"
select select "mastercard"
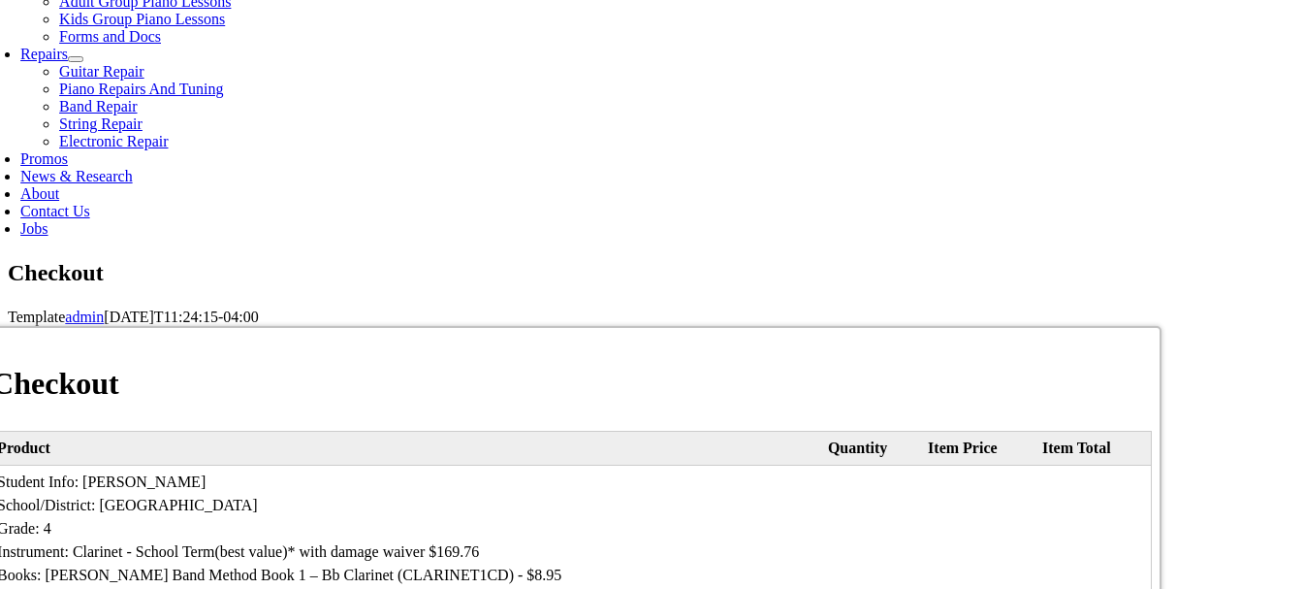
type input "5209430191787701"
select select "09"
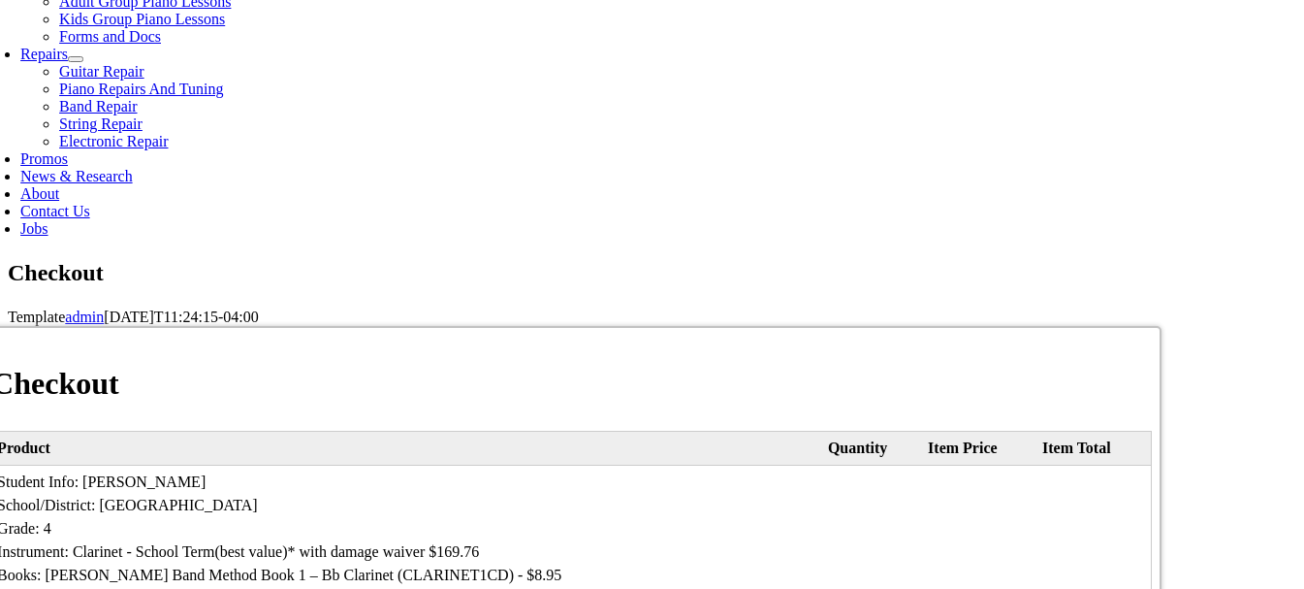
select select "2027"
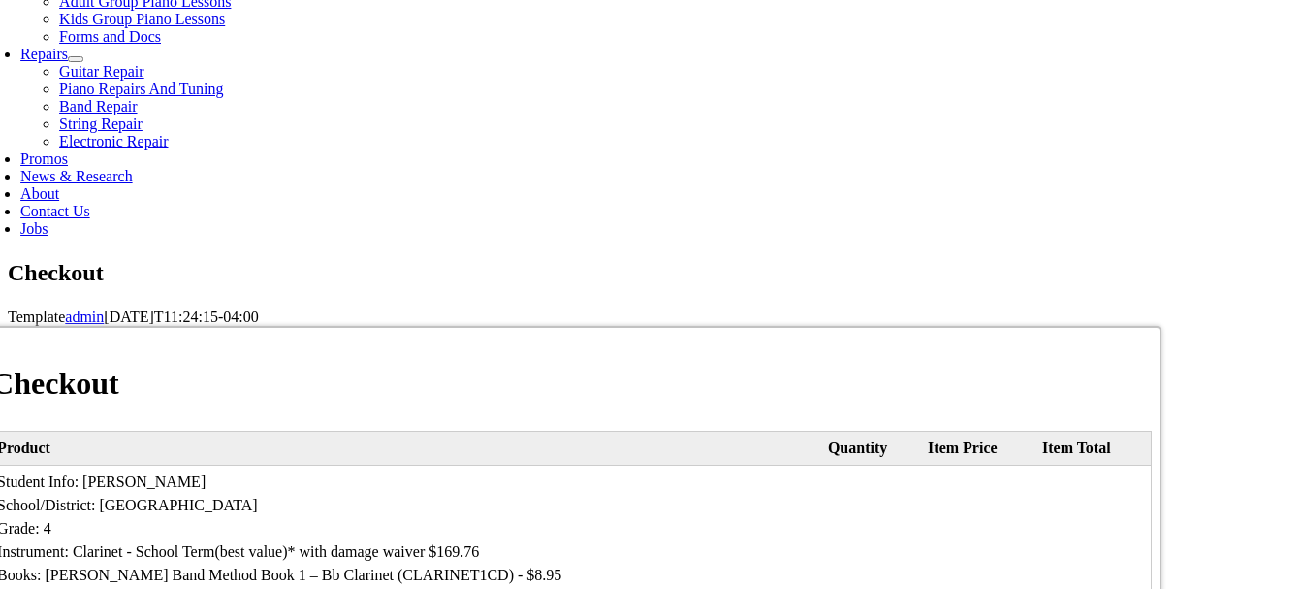
type input "750"
type input "6103577671"
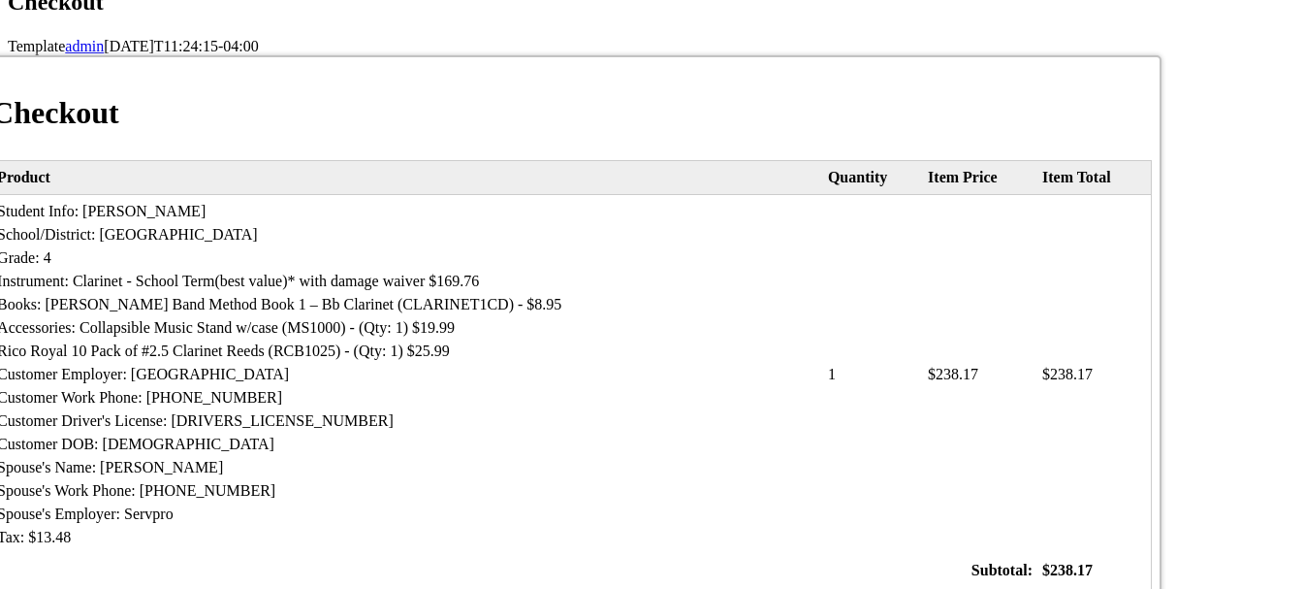
scroll to position [1238, 0]
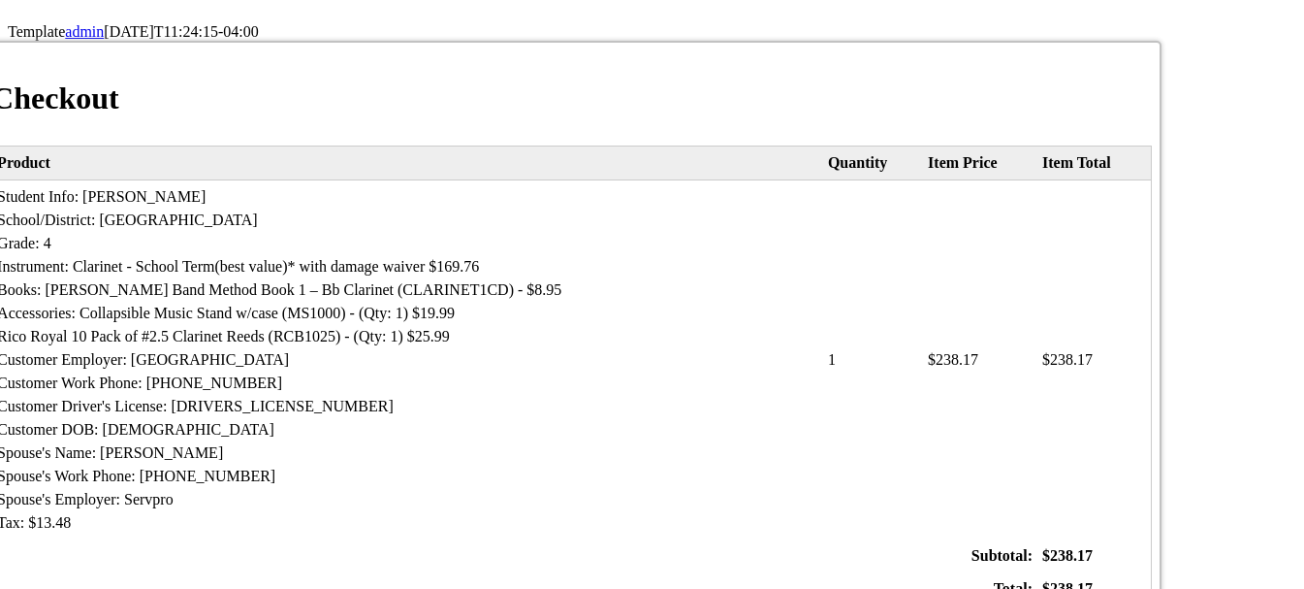
type input "msbixler@yahoo.com"
